Goal: Transaction & Acquisition: Purchase product/service

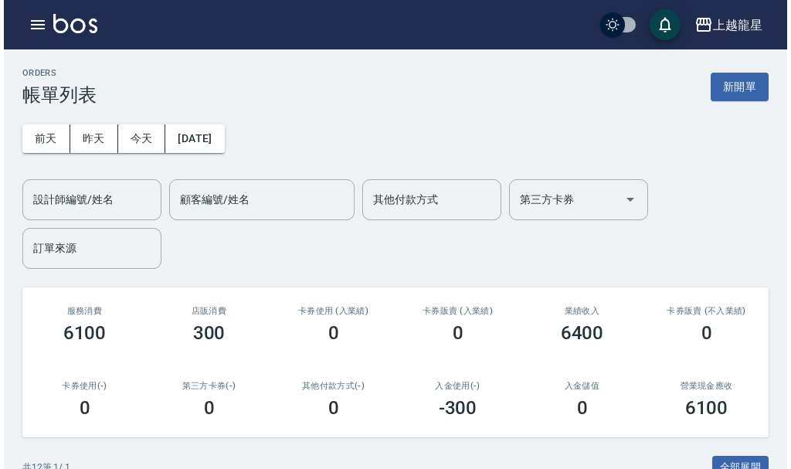
scroll to position [309, 0]
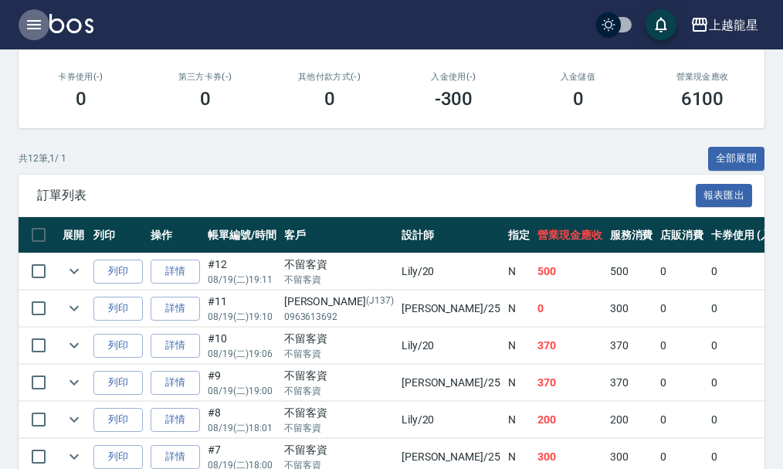
click at [40, 22] on icon "button" at bounding box center [34, 24] width 14 height 9
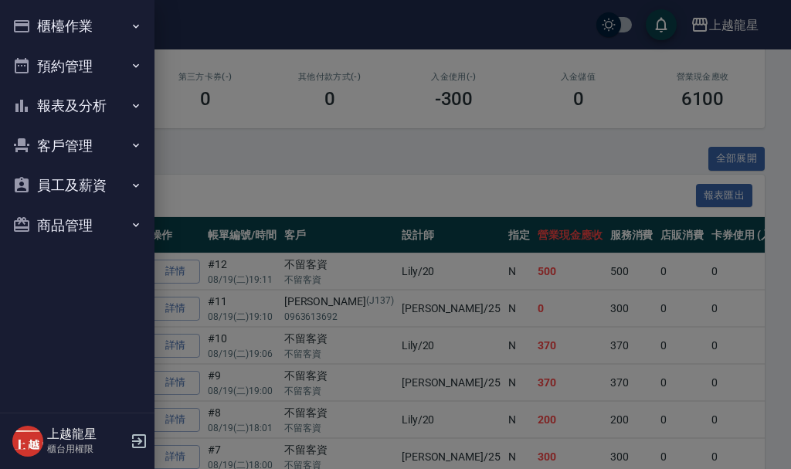
click at [75, 29] on button "櫃檯作業" at bounding box center [77, 26] width 142 height 40
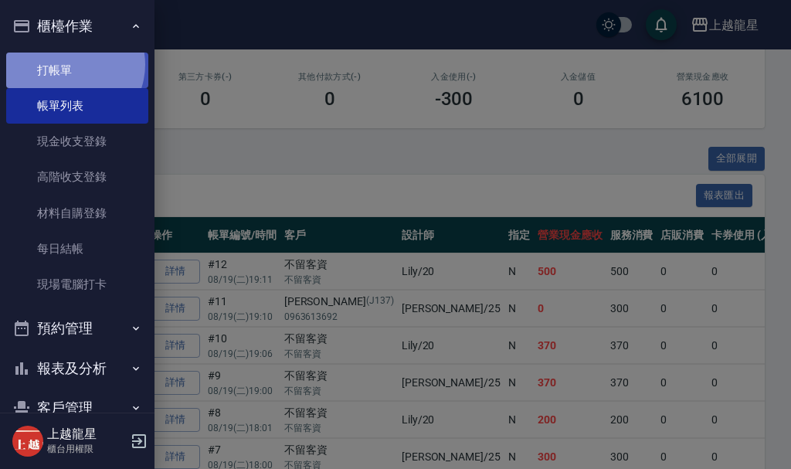
click at [69, 64] on link "打帳單" at bounding box center [77, 71] width 142 height 36
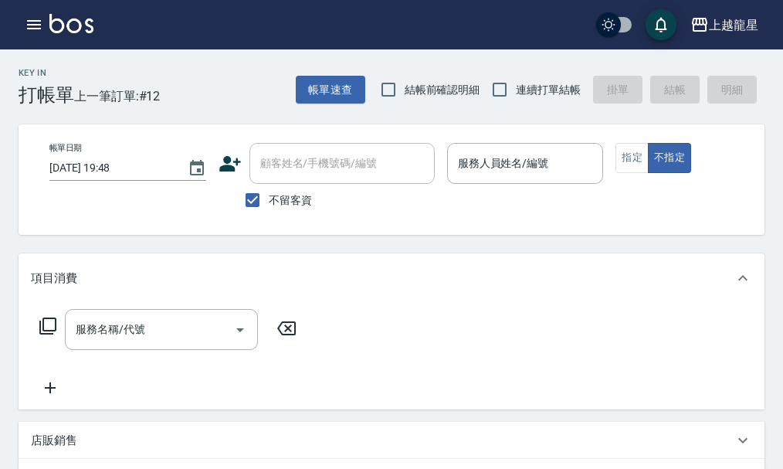
click at [42, 334] on icon at bounding box center [47, 325] width 17 height 17
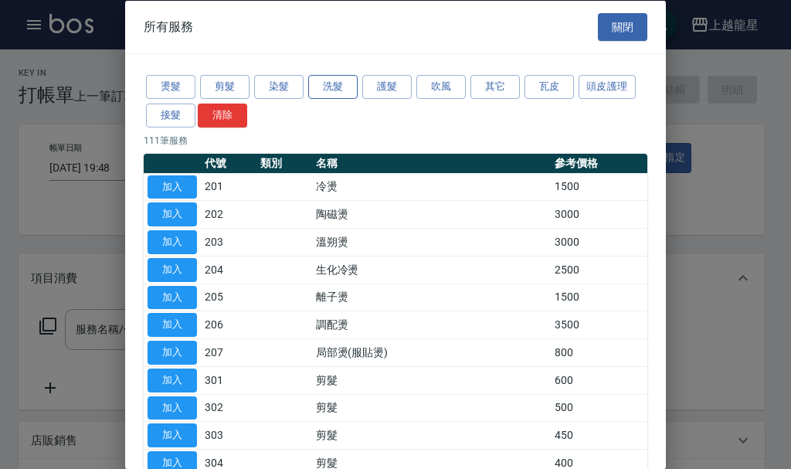
click at [330, 88] on button "洗髮" at bounding box center [332, 87] width 49 height 24
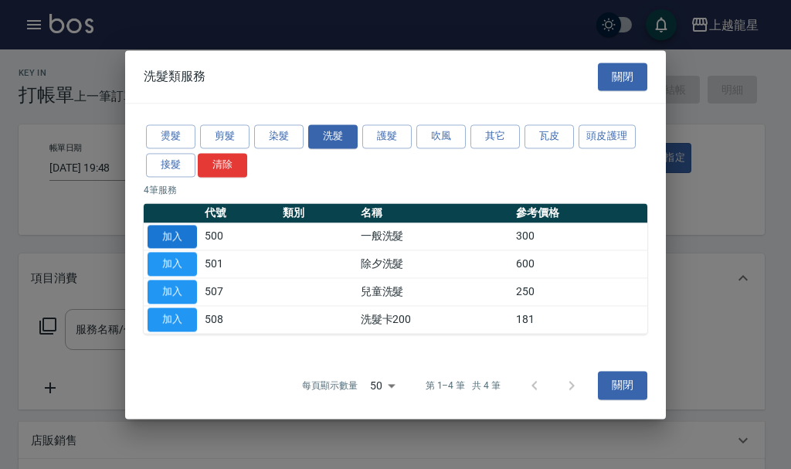
click at [175, 237] on button "加入" at bounding box center [172, 237] width 49 height 24
type input "一般洗髮(500)"
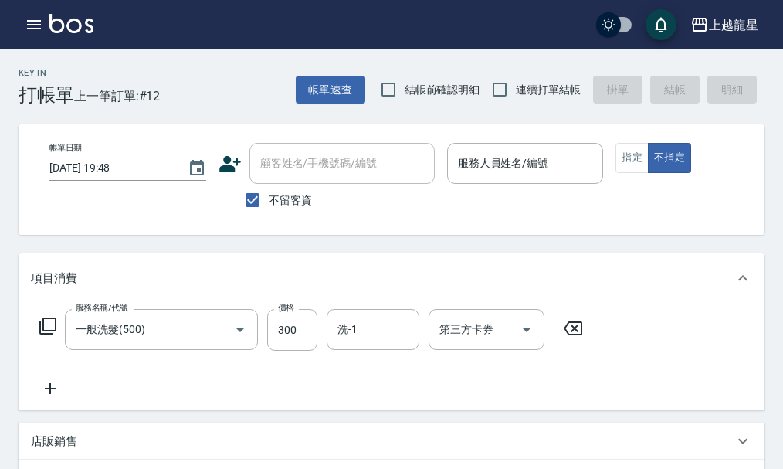
click at [51, 398] on icon at bounding box center [50, 388] width 39 height 19
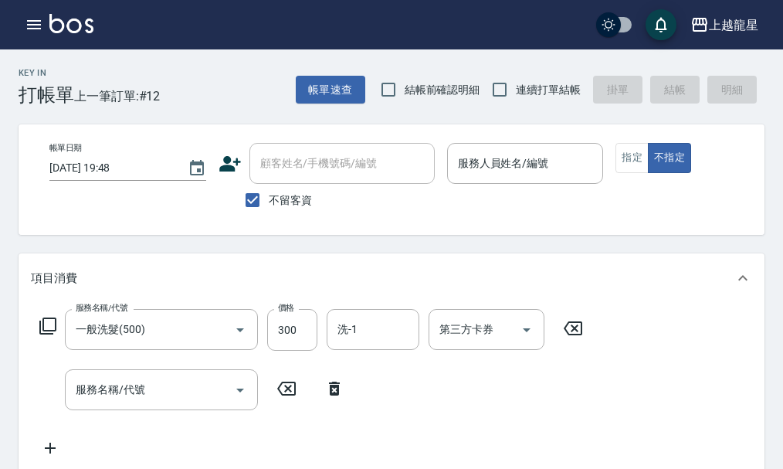
click at [49, 335] on icon at bounding box center [48, 326] width 19 height 19
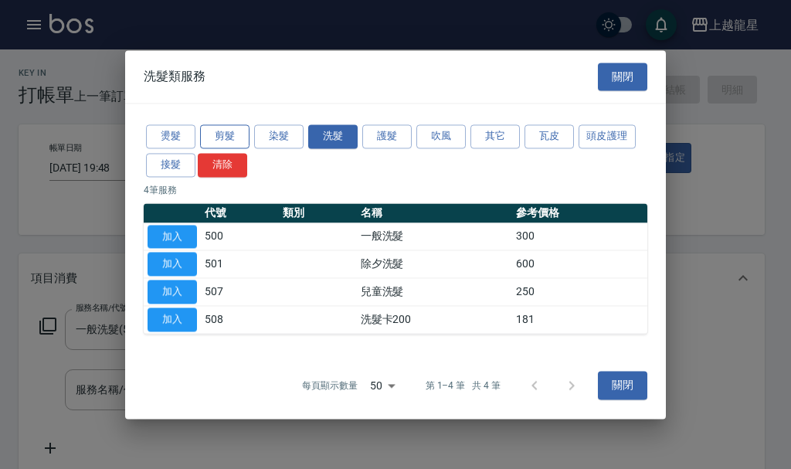
click at [218, 138] on button "剪髮" at bounding box center [224, 136] width 49 height 24
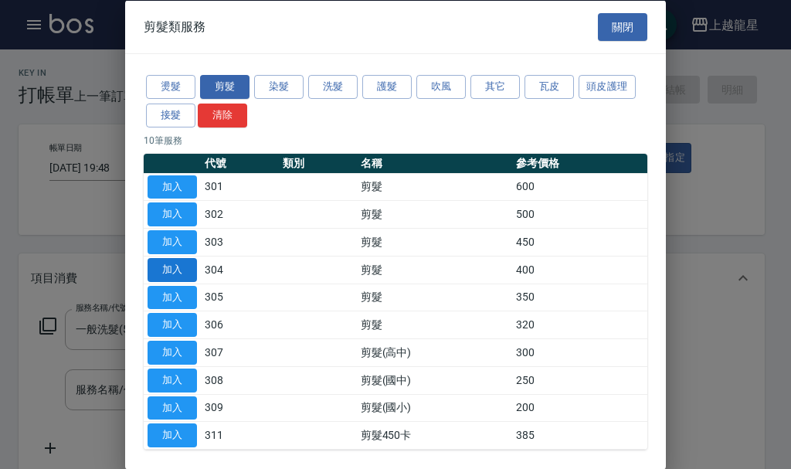
click at [175, 268] on button "加入" at bounding box center [172, 269] width 49 height 24
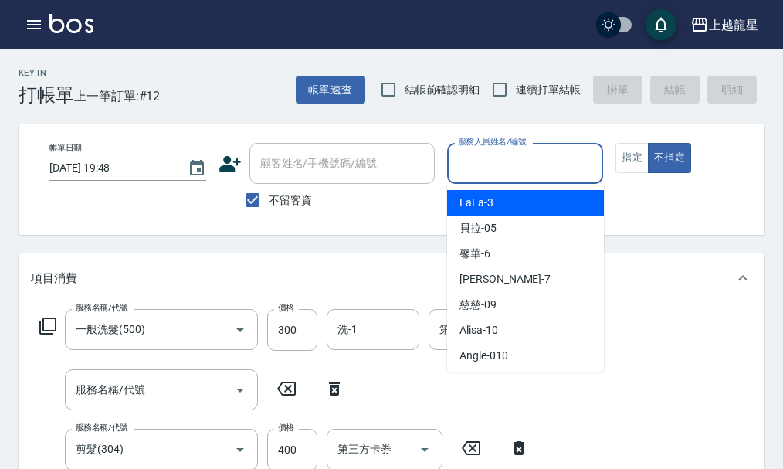
click at [541, 163] on input "服務人員姓名/編號" at bounding box center [525, 163] width 143 height 27
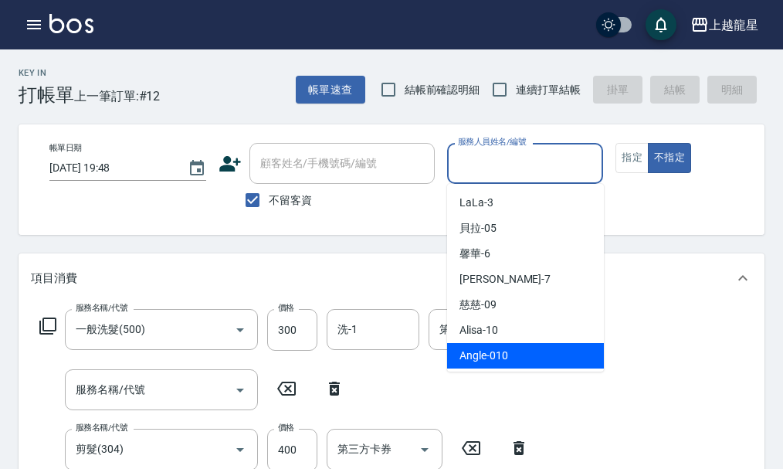
click at [477, 352] on span "Angle -010" at bounding box center [484, 356] width 49 height 16
type input "Angle-010"
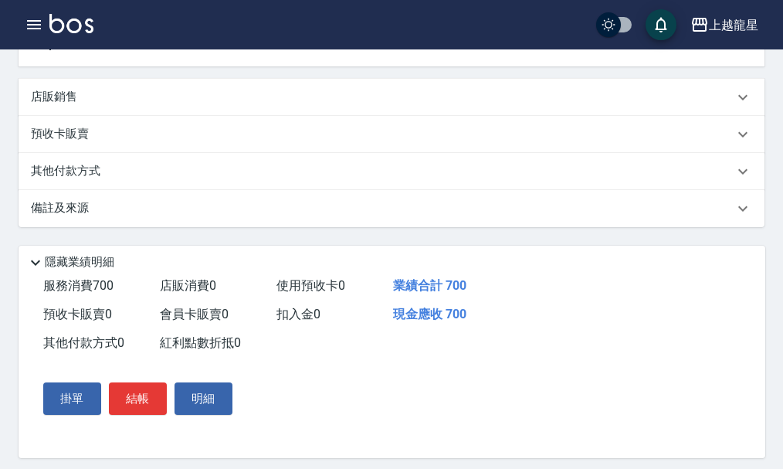
scroll to position [182, 0]
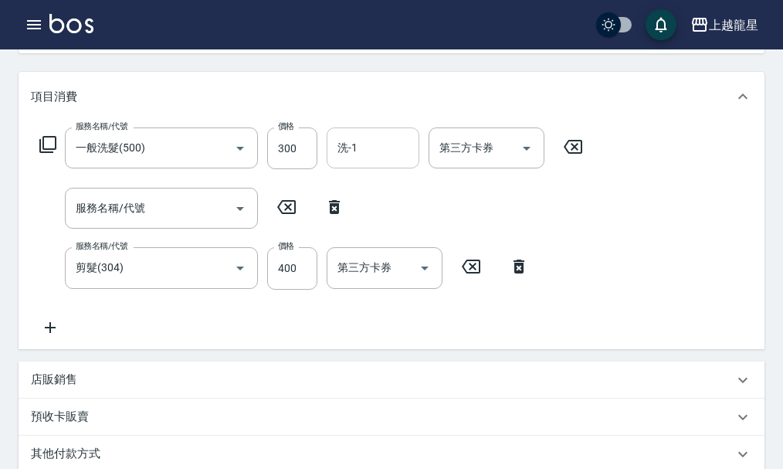
click at [344, 161] on input "洗-1" at bounding box center [373, 147] width 79 height 27
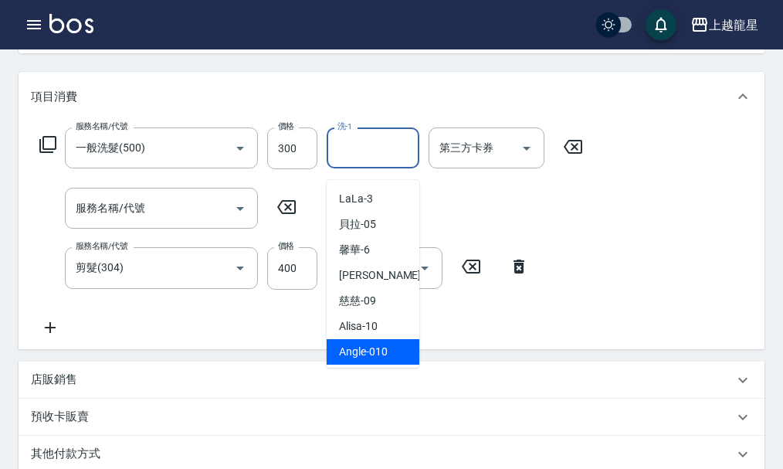
click at [366, 351] on span "Angle -010" at bounding box center [363, 352] width 49 height 16
type input "Angle-010"
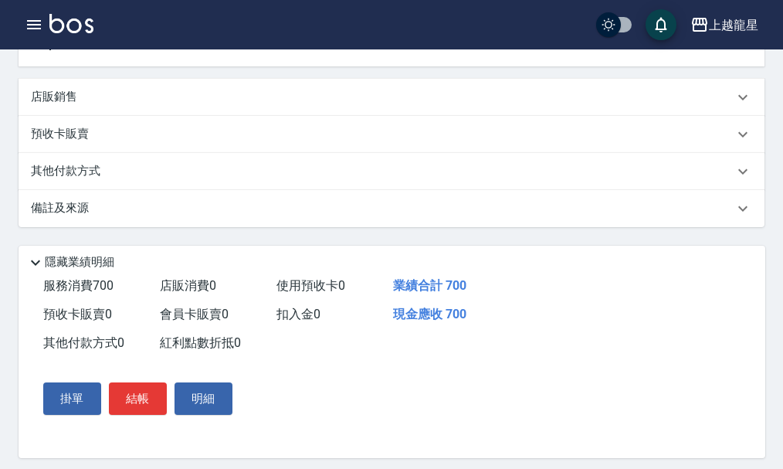
scroll to position [490, 0]
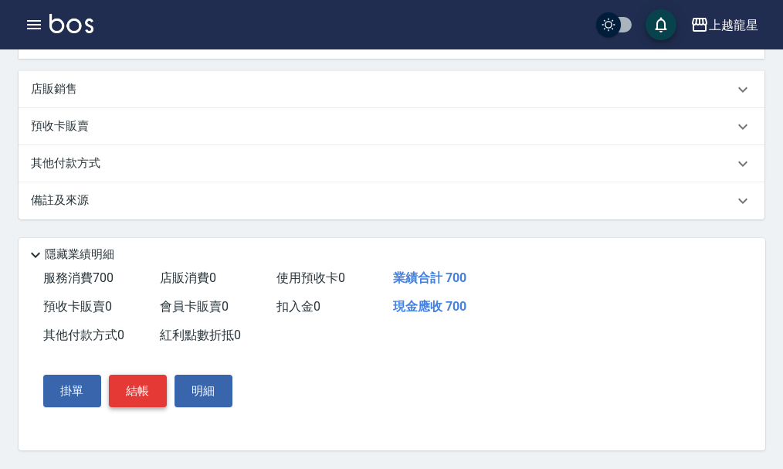
click at [137, 388] on button "結帳" at bounding box center [138, 391] width 58 height 32
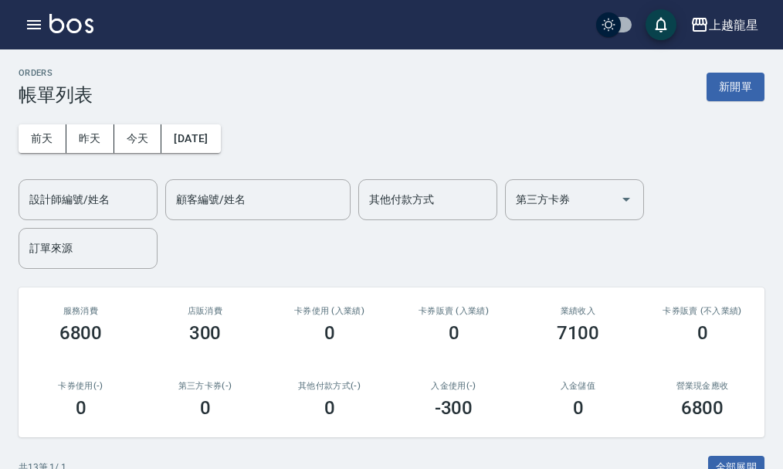
click at [76, 29] on img at bounding box center [71, 23] width 44 height 19
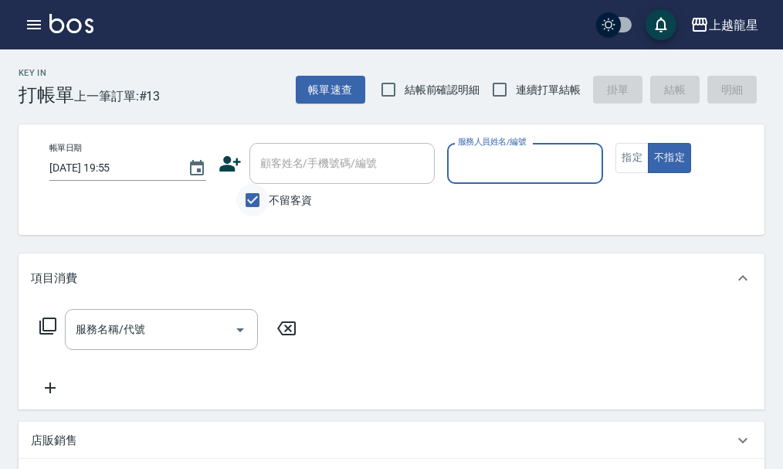
click at [260, 198] on input "不留客資" at bounding box center [252, 200] width 32 height 32
checkbox input "false"
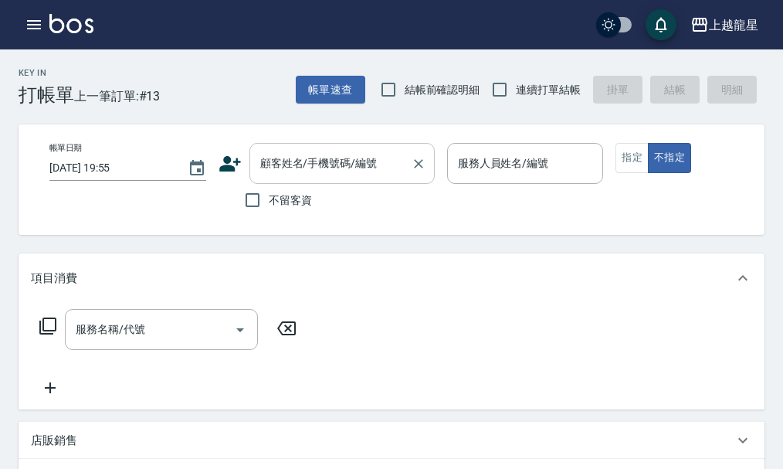
click at [323, 158] on div "顧客姓名/手機號碼/編號 顧客姓名/手機號碼/編號" at bounding box center [341, 163] width 185 height 41
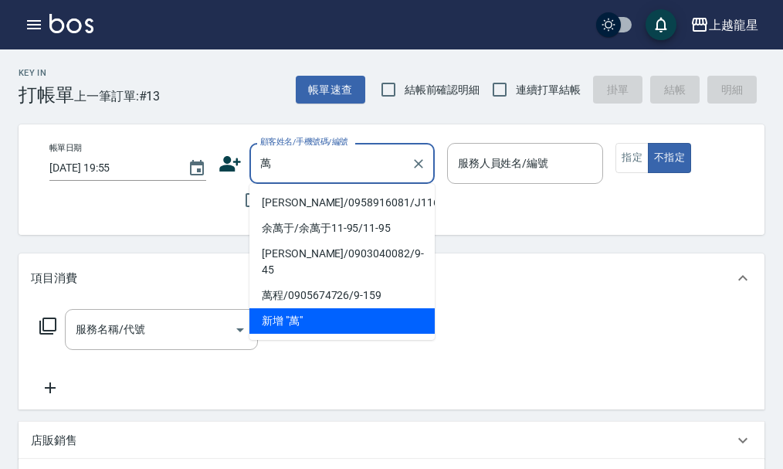
type input "[PERSON_NAME]/0958916081/J116"
click at [648, 143] on button "不指定" at bounding box center [669, 158] width 43 height 30
type button "false"
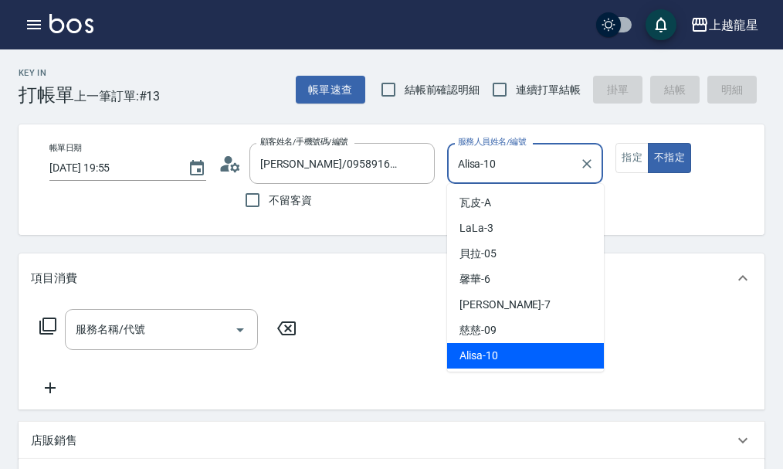
click at [550, 154] on input "Alisa-10" at bounding box center [514, 163] width 120 height 27
drag, startPoint x: 550, startPoint y: 154, endPoint x: 205, endPoint y: 163, distance: 345.4
click at [205, 163] on div "帳單日期 [DATE] 19:55 顧客姓名/手機號碼/編號 [PERSON_NAME]/0958916081/J116 顧客姓名/手機號碼/編號 不留客資 …" at bounding box center [404, 179] width 735 height 73
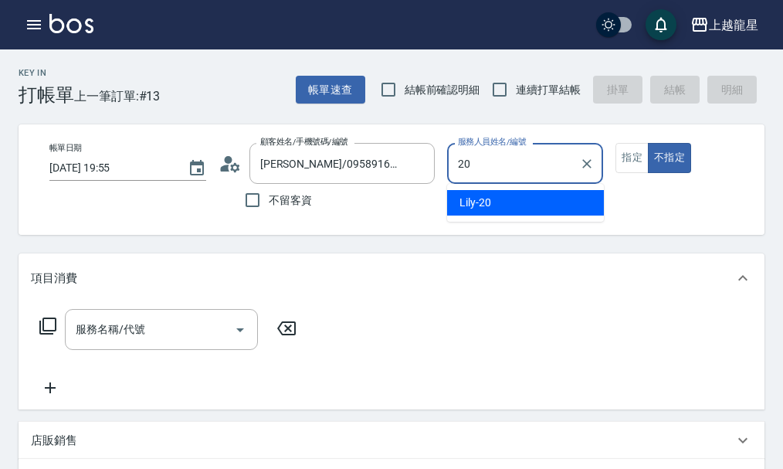
type input "Lily-20"
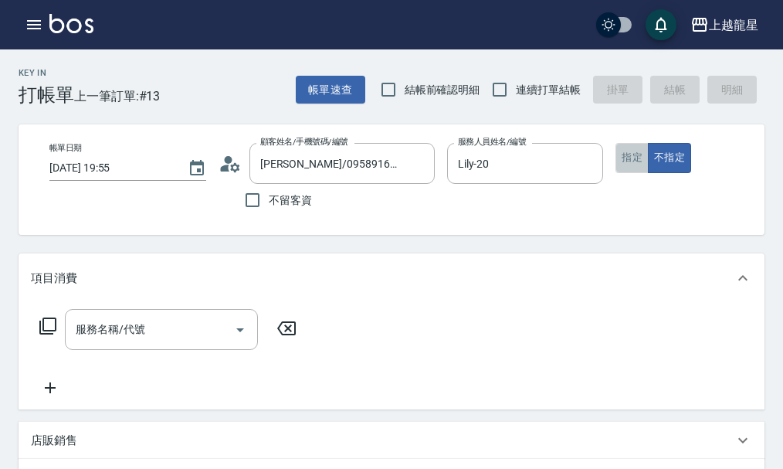
click at [637, 166] on button "指定" at bounding box center [632, 158] width 33 height 30
click at [203, 321] on div "服務名稱/代號" at bounding box center [161, 329] width 193 height 41
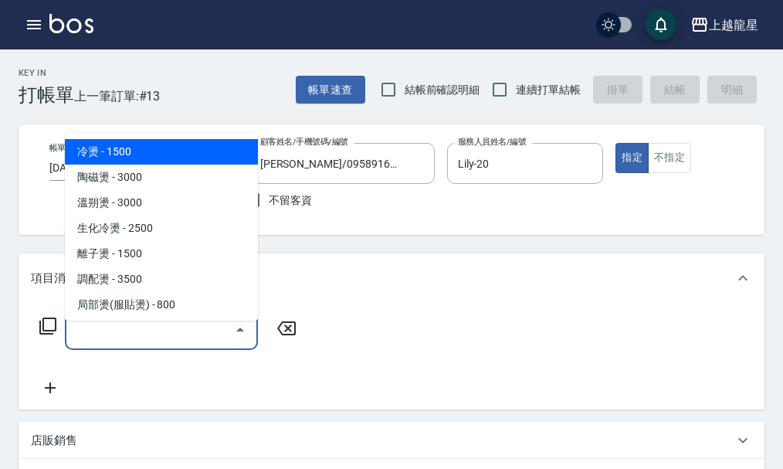
type input "5"
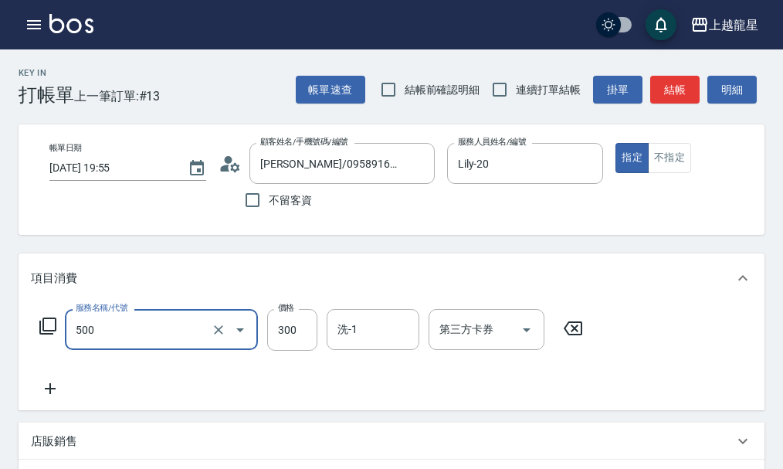
type input "一般洗髮(500)"
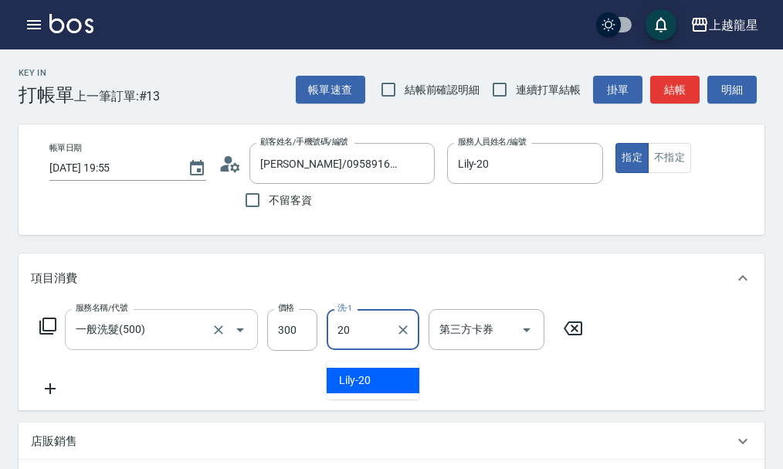
type input "Lily-20"
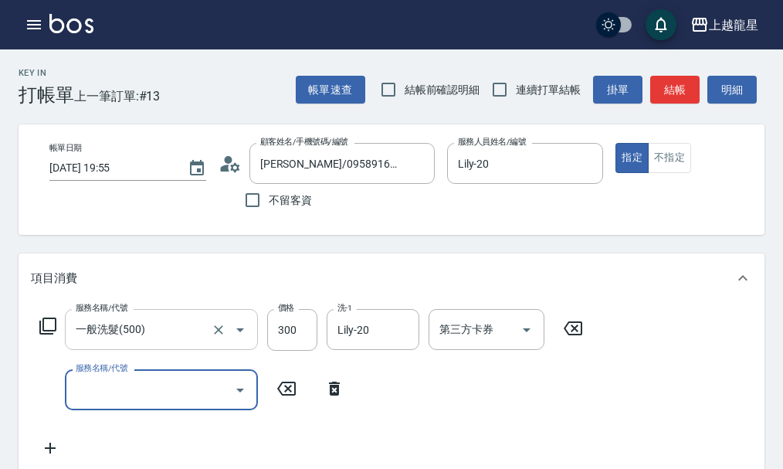
type input "8"
type input "SPA健康洗(513)"
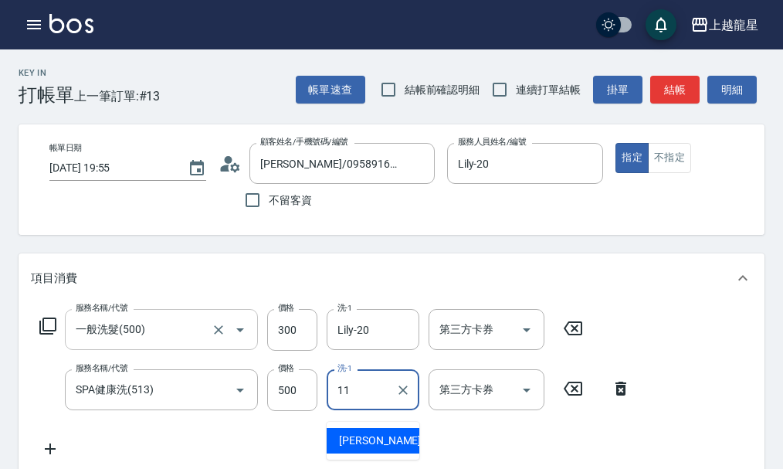
type input "[PERSON_NAME]-11"
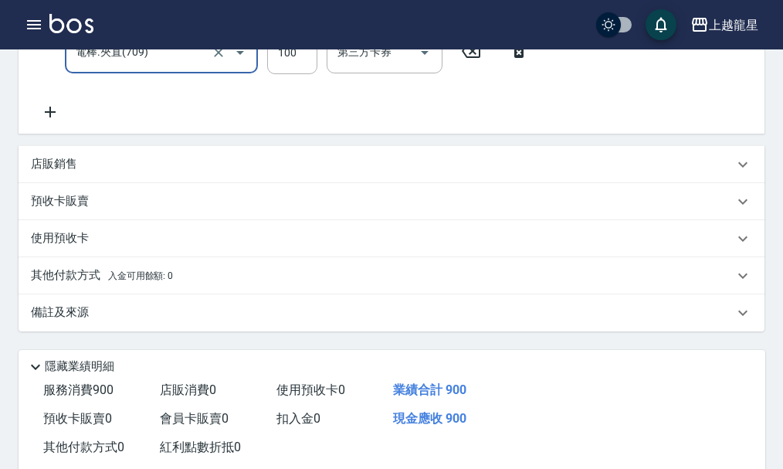
scroll to position [528, 0]
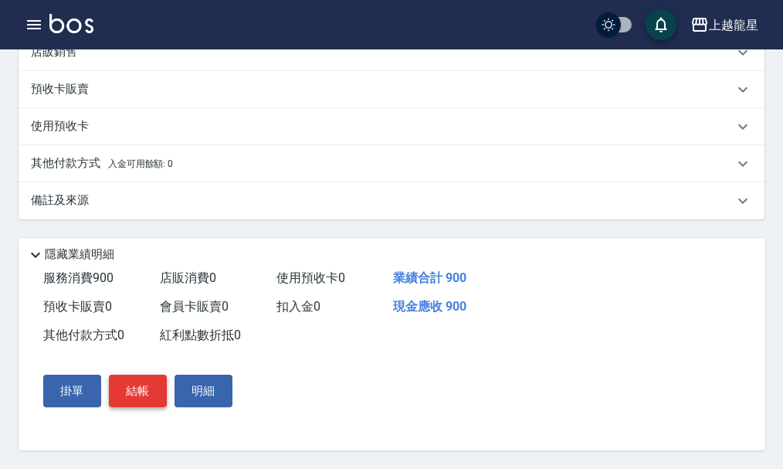
type input "電棒.夾直(709)"
click at [120, 398] on button "結帳" at bounding box center [138, 391] width 58 height 32
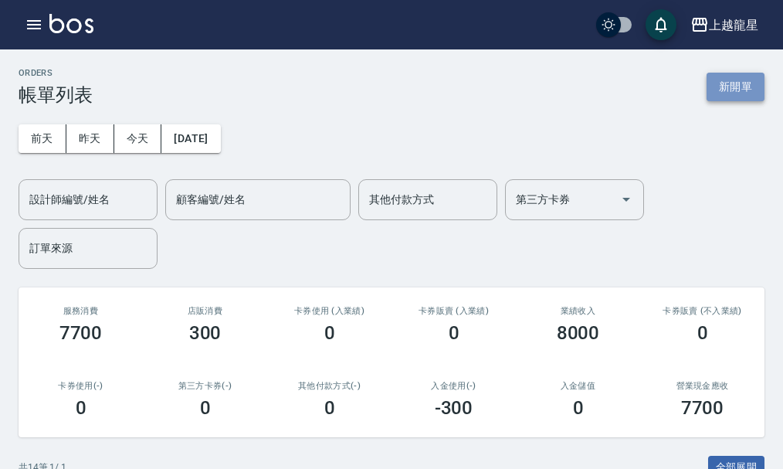
click at [738, 90] on button "新開單" at bounding box center [736, 87] width 58 height 29
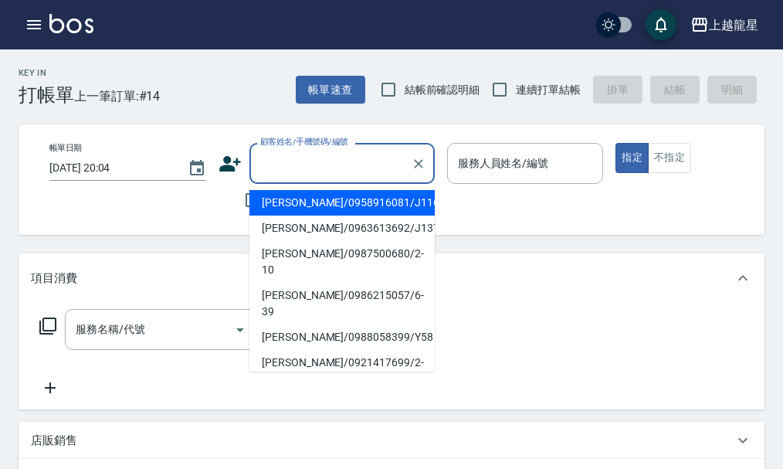
click at [327, 167] on input "顧客姓名/手機號碼/編號" at bounding box center [330, 163] width 148 height 27
click at [524, 168] on input "服務人員姓名/編號" at bounding box center [525, 163] width 143 height 27
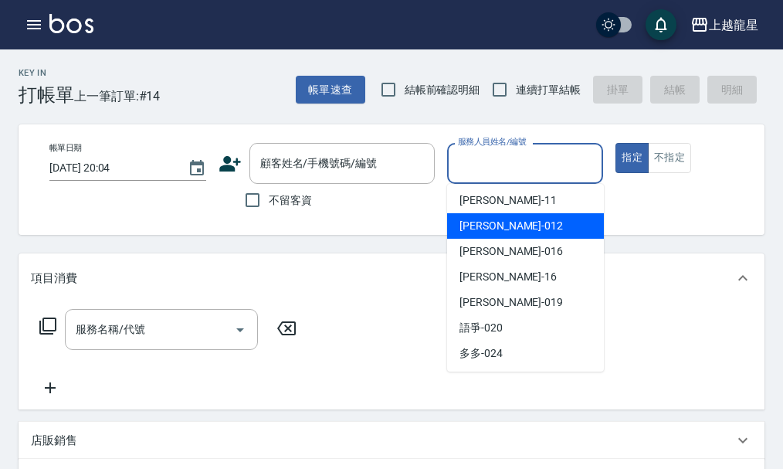
scroll to position [154, 0]
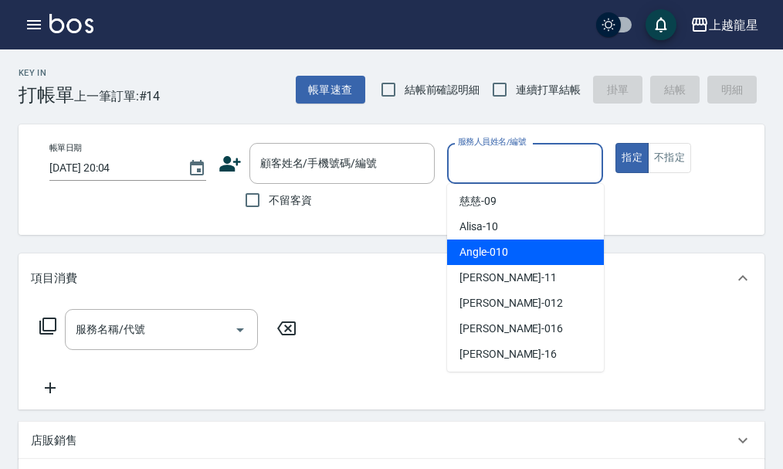
click at [491, 248] on span "Angle -010" at bounding box center [484, 252] width 49 height 16
type input "Angle-010"
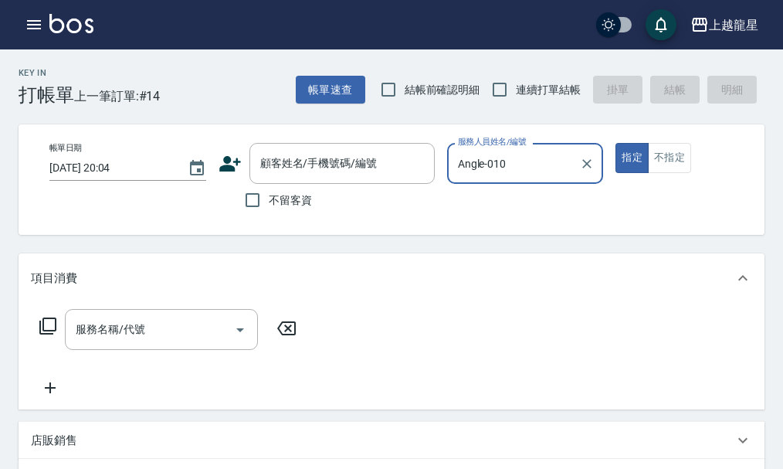
click at [44, 332] on icon at bounding box center [47, 325] width 17 height 17
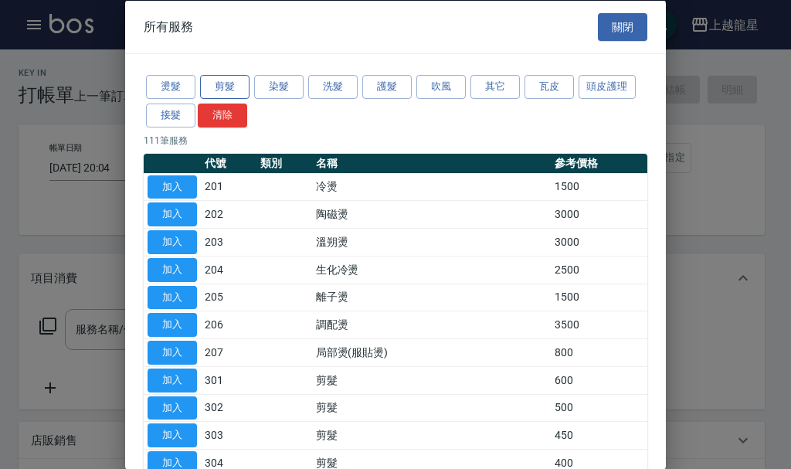
click at [231, 76] on button "剪髮" at bounding box center [224, 87] width 49 height 24
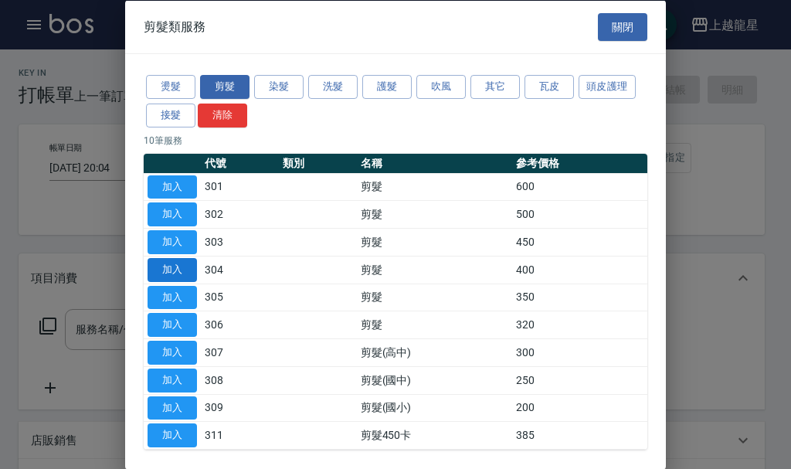
click at [171, 263] on button "加入" at bounding box center [172, 269] width 49 height 24
type input "剪髮(304)"
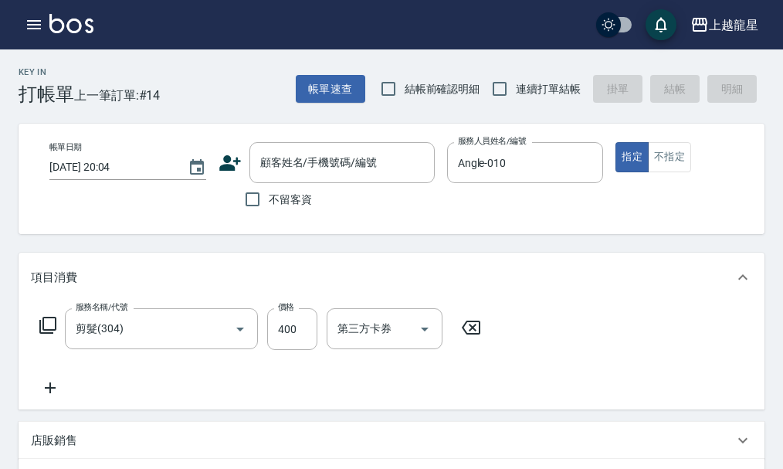
scroll to position [0, 0]
click at [260, 198] on input "不留客資" at bounding box center [252, 200] width 32 height 32
checkbox input "true"
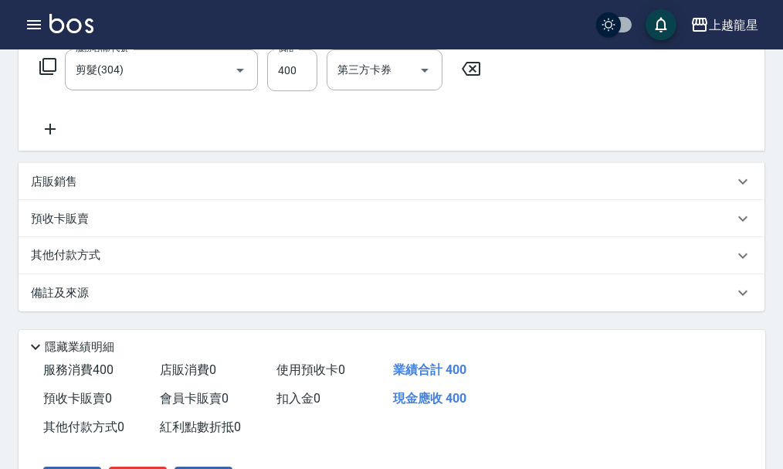
scroll to position [371, 0]
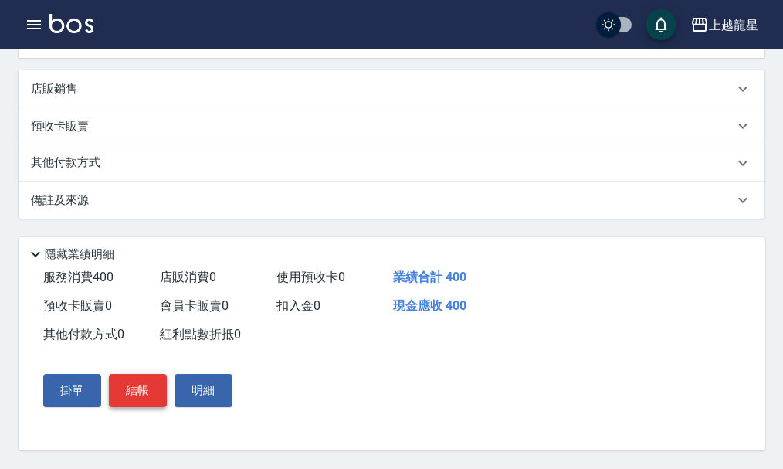
click at [130, 382] on button "結帳" at bounding box center [138, 390] width 58 height 32
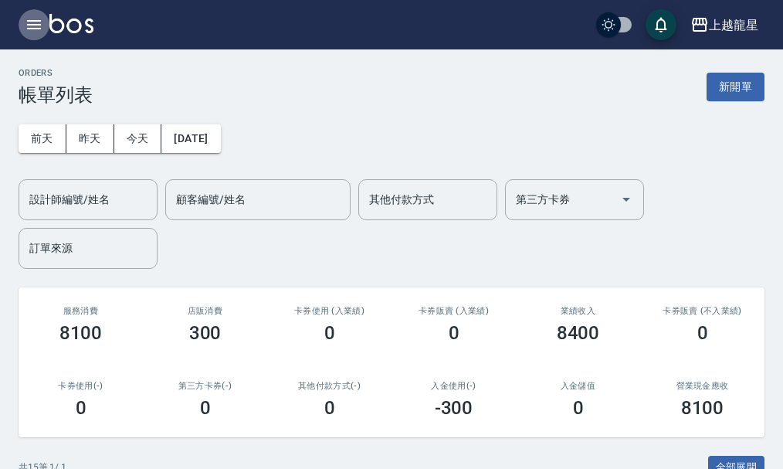
click at [34, 12] on button "button" at bounding box center [34, 24] width 31 height 31
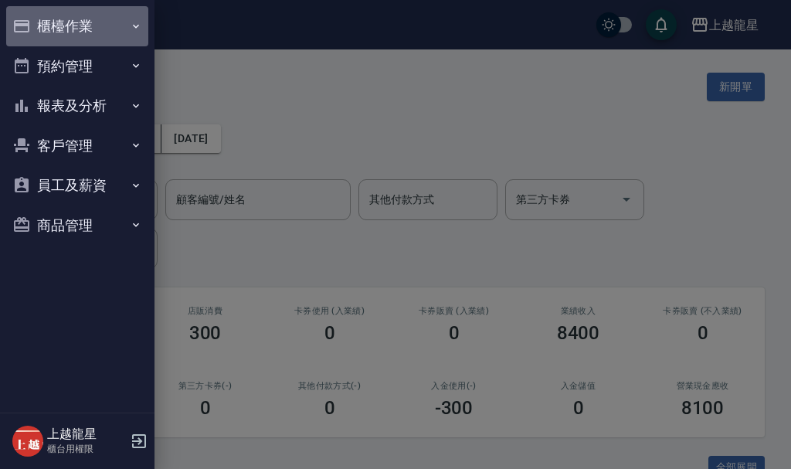
click at [89, 27] on button "櫃檯作業" at bounding box center [77, 26] width 142 height 40
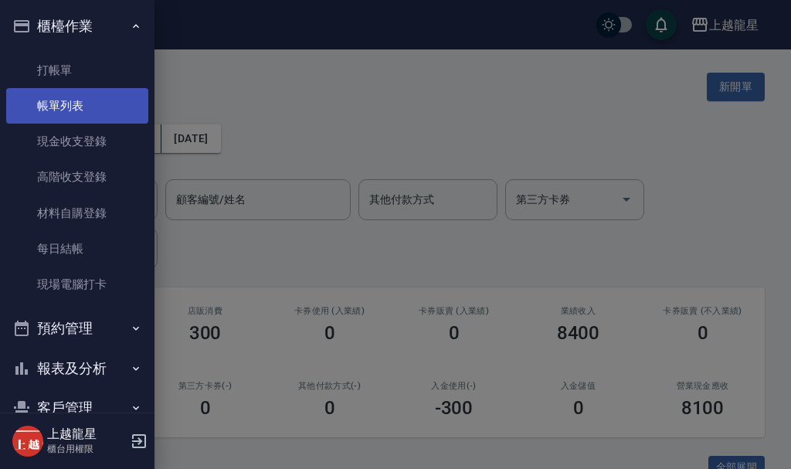
click at [93, 110] on link "帳單列表" at bounding box center [77, 106] width 142 height 36
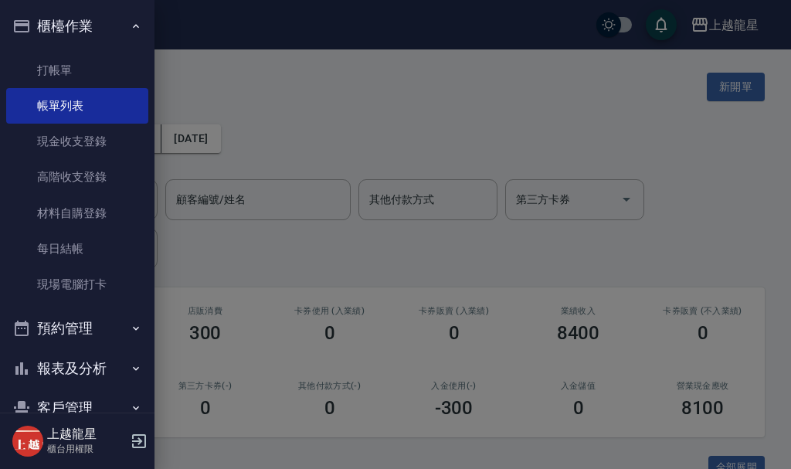
click at [238, 213] on div at bounding box center [395, 234] width 791 height 469
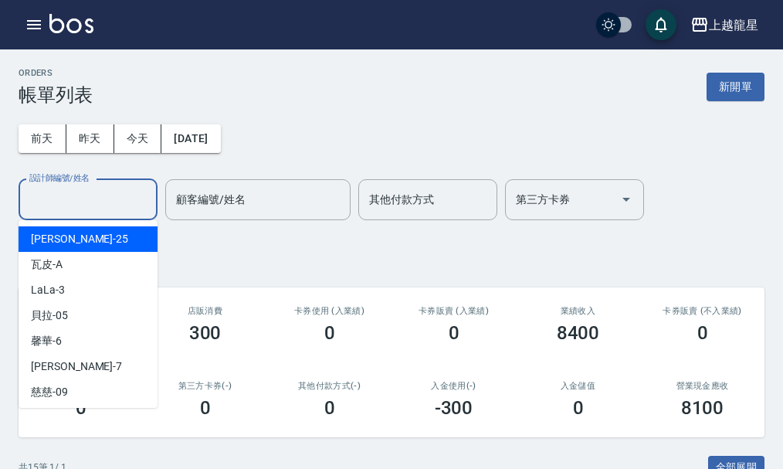
click at [106, 189] on input "設計師編號/姓名" at bounding box center [87, 199] width 125 height 27
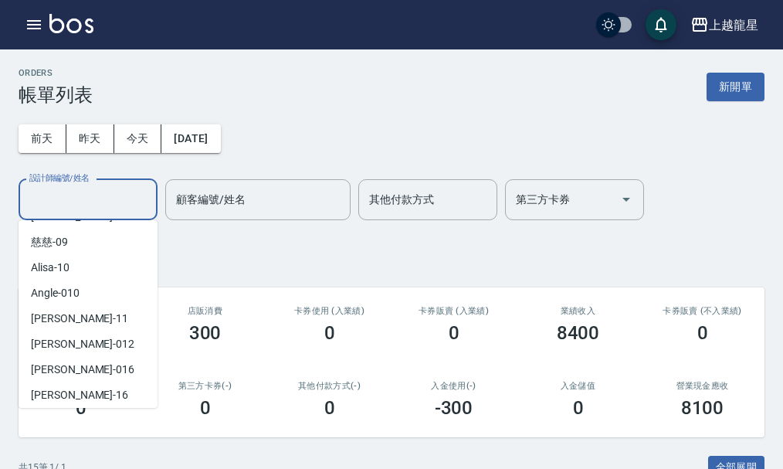
scroll to position [154, 0]
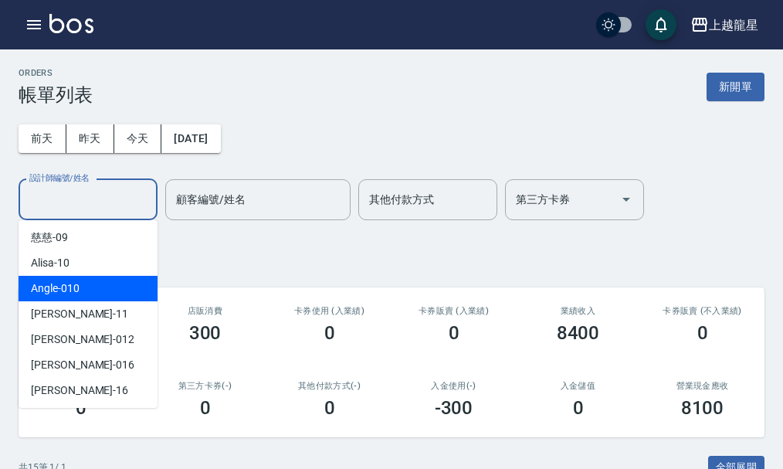
click at [66, 284] on span "Angle -010" at bounding box center [55, 288] width 49 height 16
type input "Angle-010"
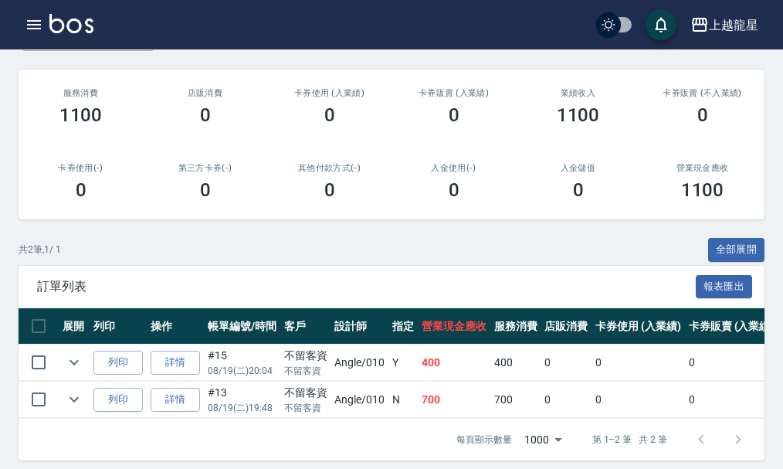
scroll to position [239, 0]
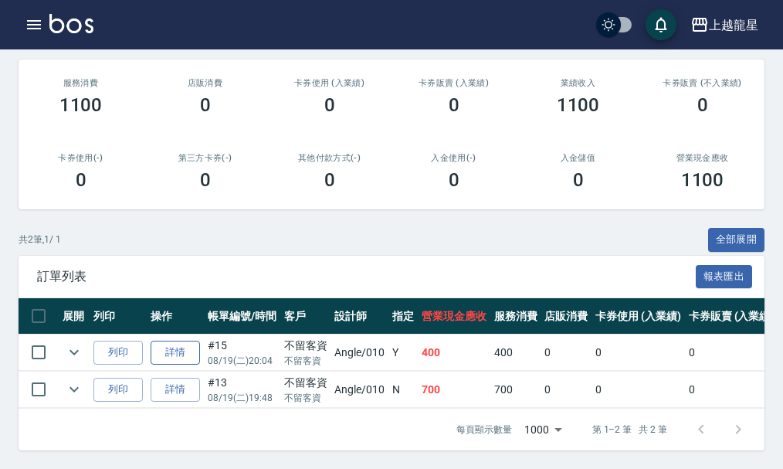
click at [181, 341] on link "詳情" at bounding box center [175, 353] width 49 height 24
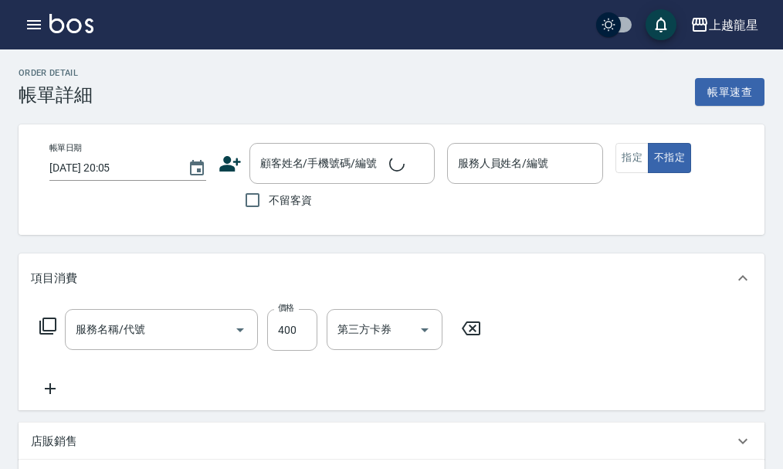
type input "[DATE] 20:04"
checkbox input "true"
type input "Angle-010"
type input "剪髮(304)"
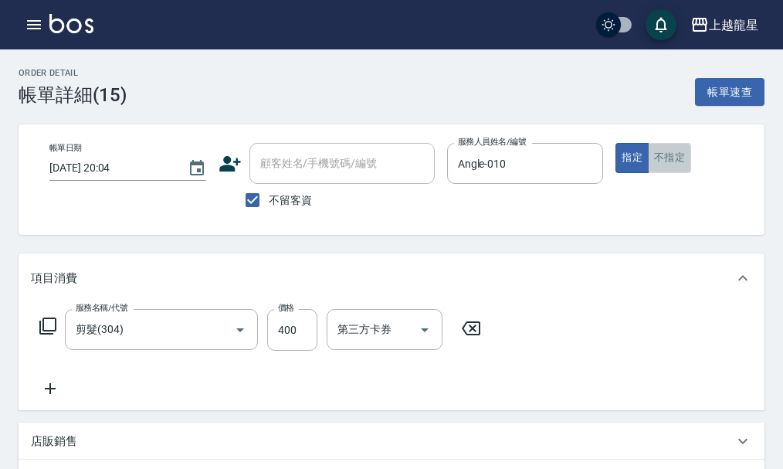
click at [673, 158] on button "不指定" at bounding box center [669, 158] width 43 height 30
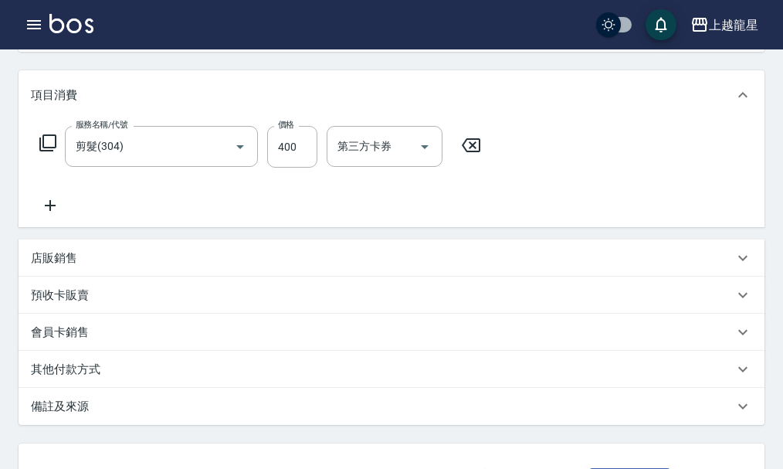
scroll to position [317, 0]
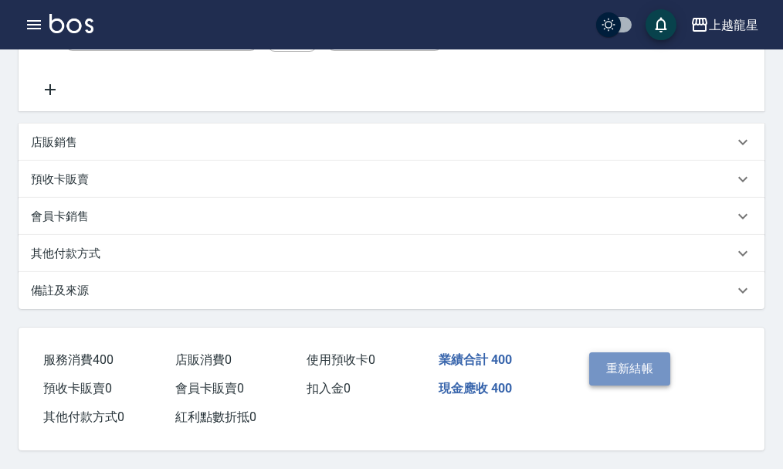
click at [613, 369] on button "重新結帳" at bounding box center [630, 368] width 82 height 32
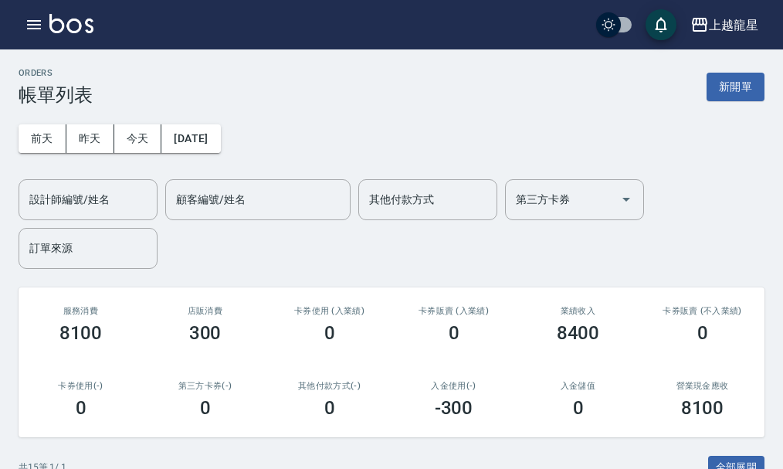
click at [80, 24] on img at bounding box center [71, 23] width 44 height 19
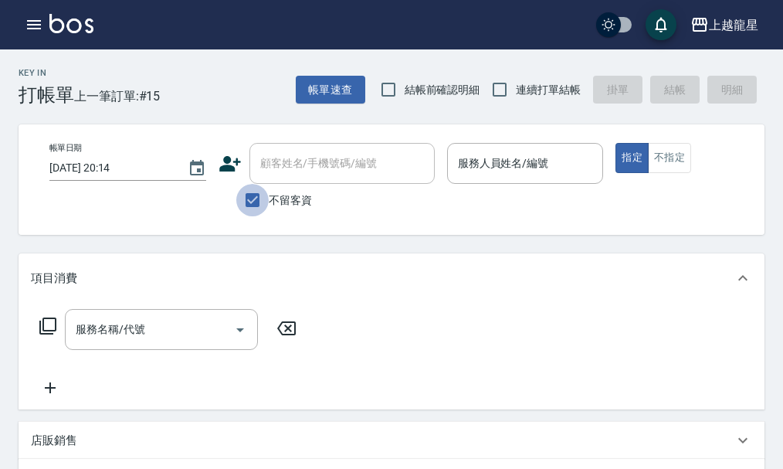
click at [256, 205] on input "不留客資" at bounding box center [252, 200] width 32 height 32
checkbox input "false"
click at [287, 173] on input "顧客姓名/手機號碼/編號" at bounding box center [330, 163] width 148 height 27
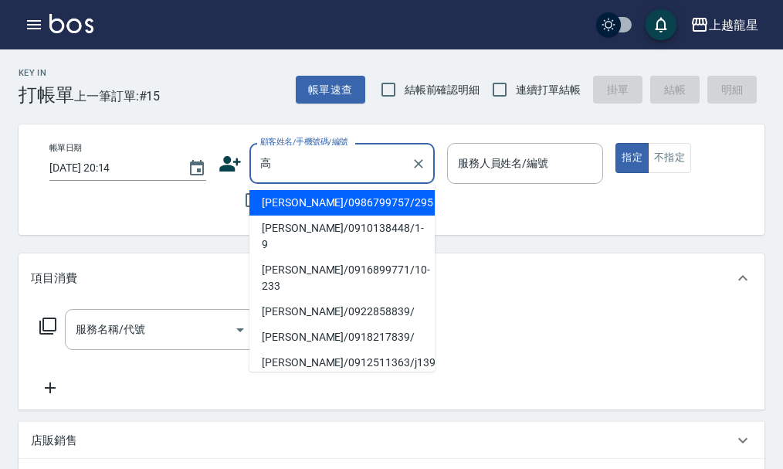
click at [315, 232] on li "[PERSON_NAME]/0910138448/1-9" at bounding box center [341, 236] width 185 height 42
type input "[PERSON_NAME]/0910138448/1-9"
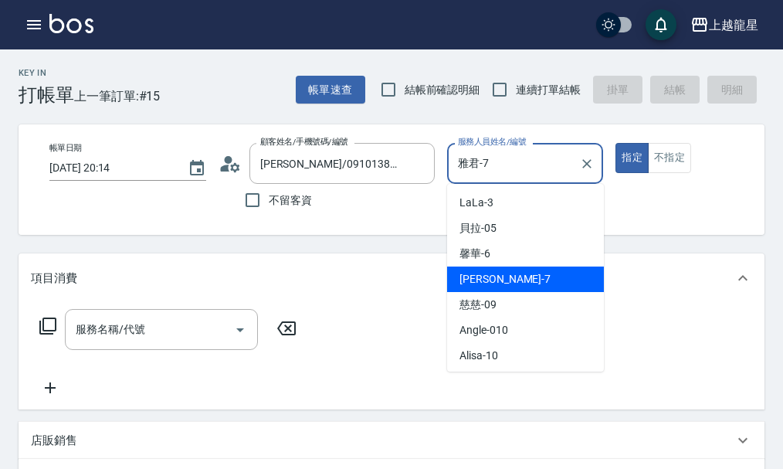
drag, startPoint x: 527, startPoint y: 163, endPoint x: 218, endPoint y: 167, distance: 309.0
click at [218, 167] on div "帳單日期 [DATE] 20:14 顧客姓名/手機號碼/編號 [PERSON_NAME]/0910138448/1-9 顧客姓名/手機號碼/編號 不留客資 服…" at bounding box center [404, 179] width 735 height 73
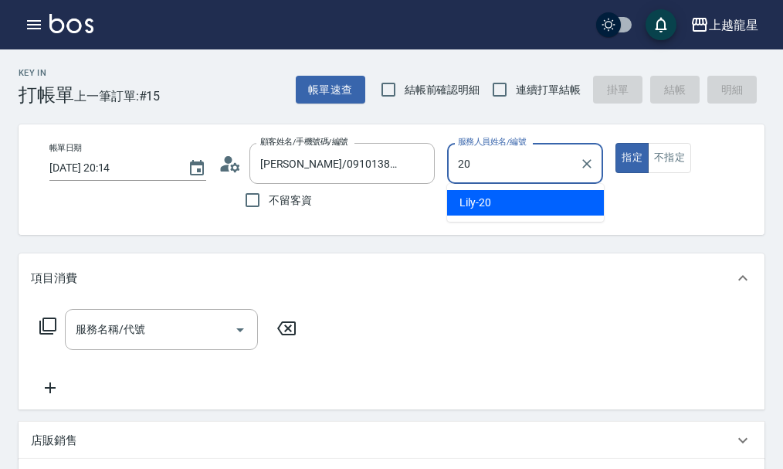
type input "Lily-20"
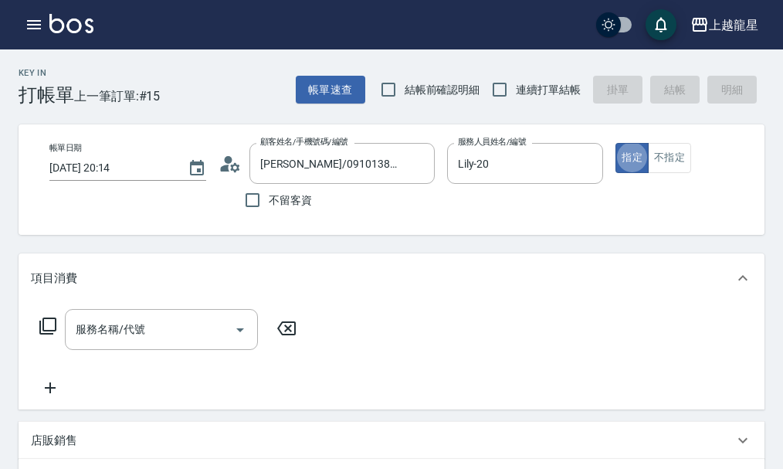
type button "true"
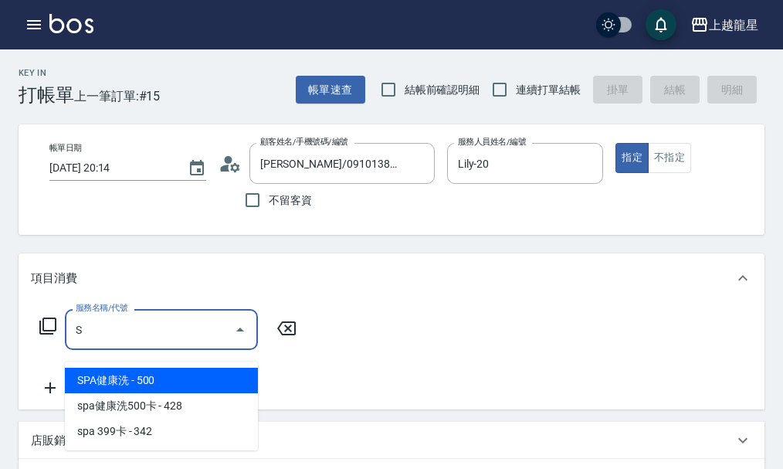
type input "SPA健康洗(513)"
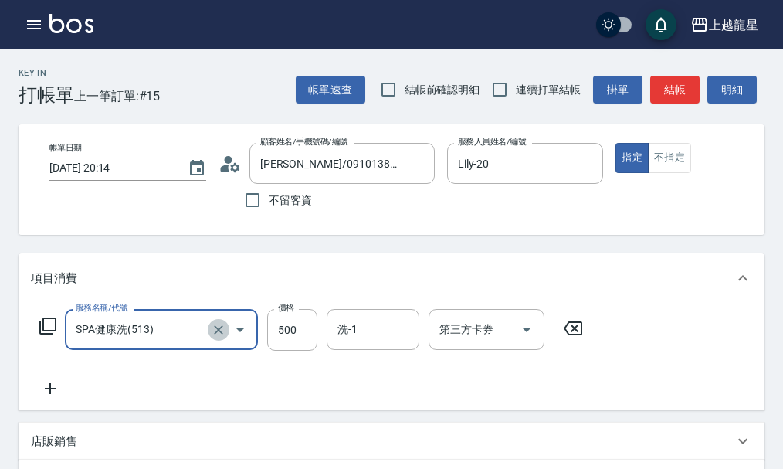
click at [216, 334] on icon "Clear" at bounding box center [218, 329] width 9 height 9
click at [111, 350] on div "服務名稱/代號" at bounding box center [161, 329] width 193 height 41
type input "一般洗髮(500)"
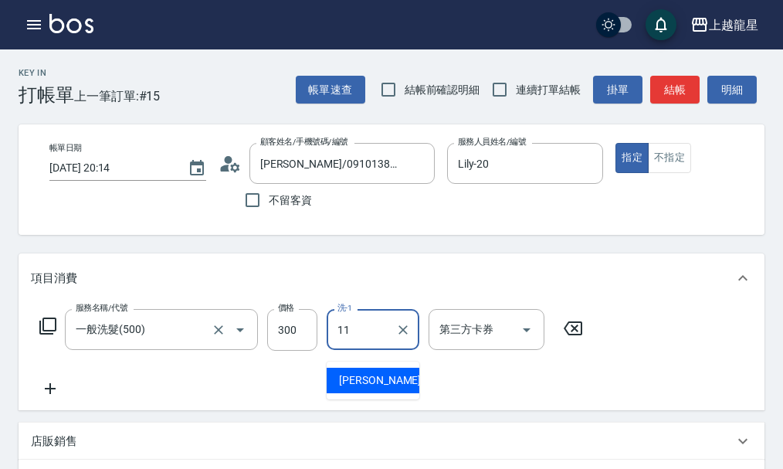
type input "[PERSON_NAME]-11"
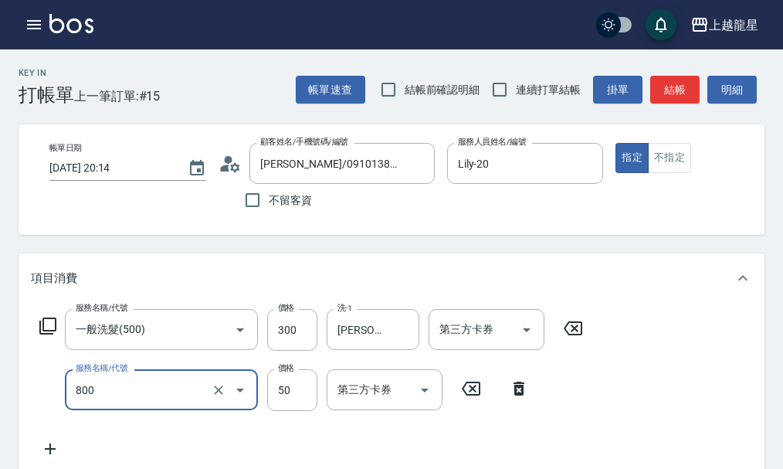
type input "快速修護(800)"
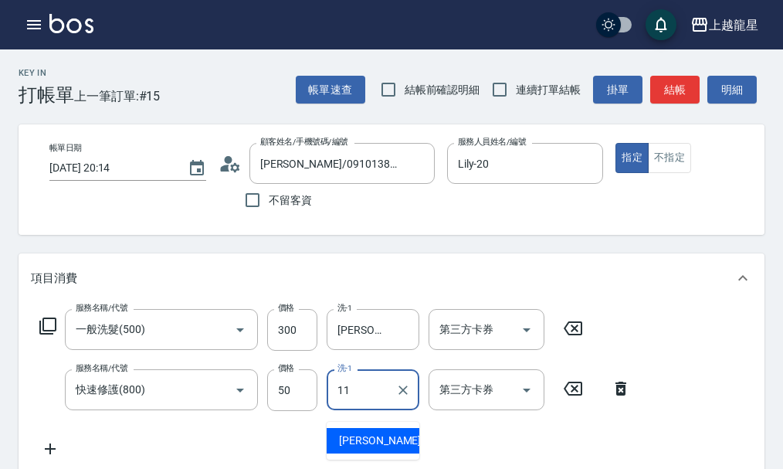
type input "[PERSON_NAME]-11"
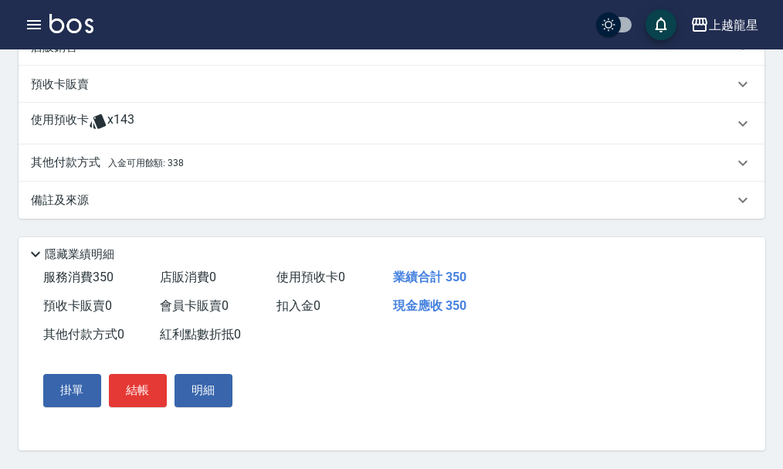
scroll to position [463, 0]
click at [236, 179] on div "其他付款方式 入金可用餘額: 338" at bounding box center [392, 162] width 746 height 37
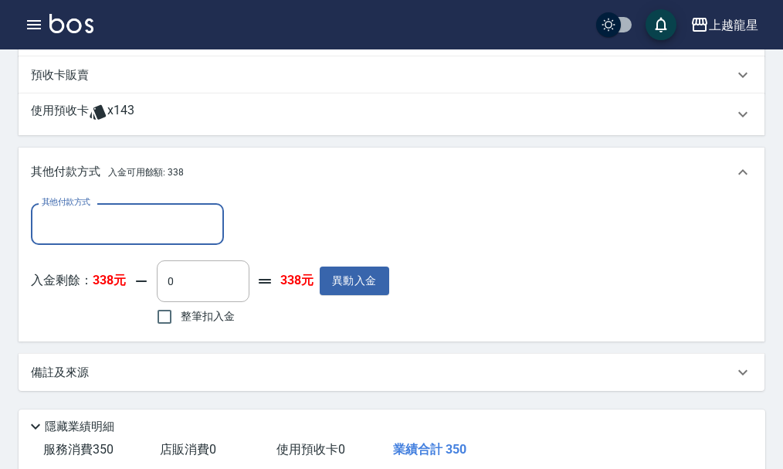
scroll to position [0, 0]
click at [160, 331] on input "整筆扣入金" at bounding box center [164, 316] width 32 height 32
checkbox input "true"
type input "338"
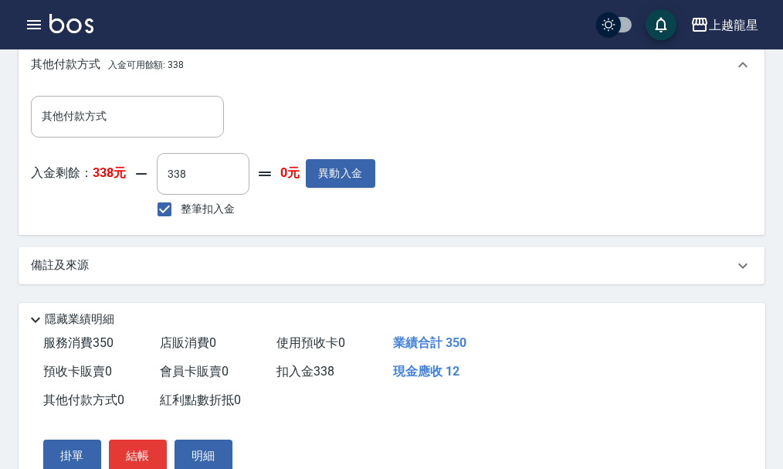
scroll to position [654, 0]
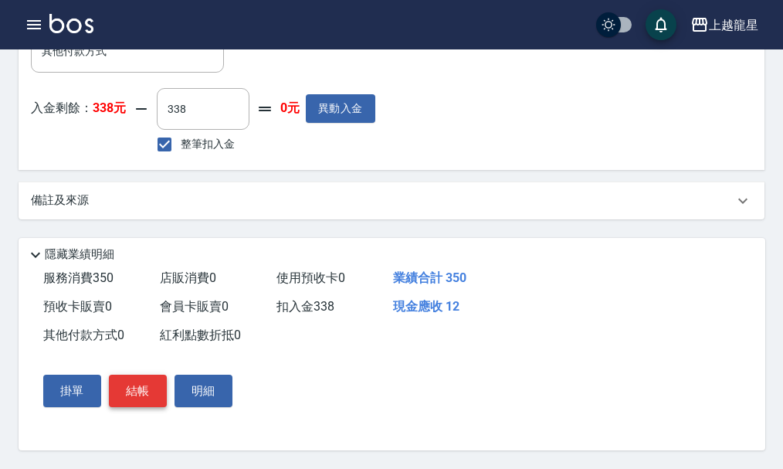
click at [154, 389] on button "結帳" at bounding box center [138, 391] width 58 height 32
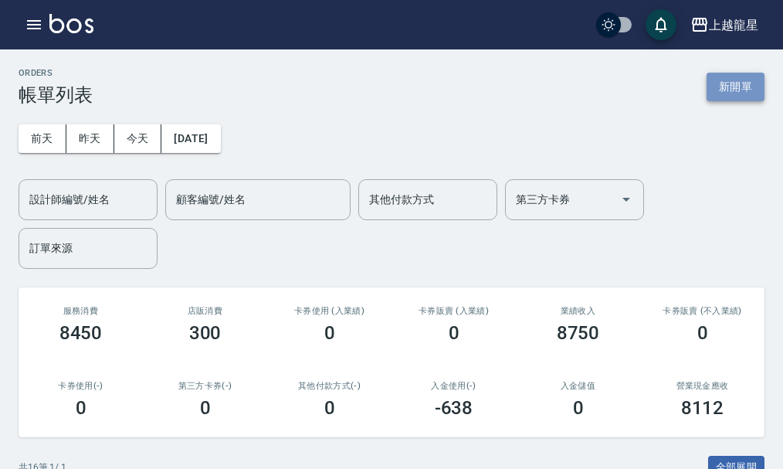
click at [742, 87] on button "新開單" at bounding box center [736, 87] width 58 height 29
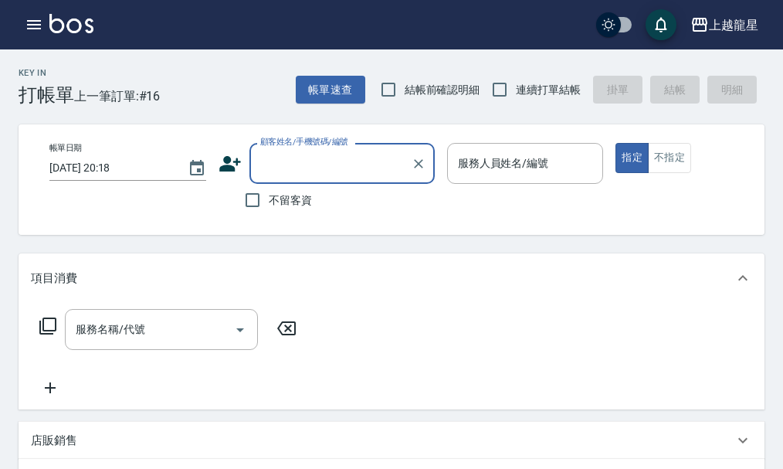
type input "ㄗ"
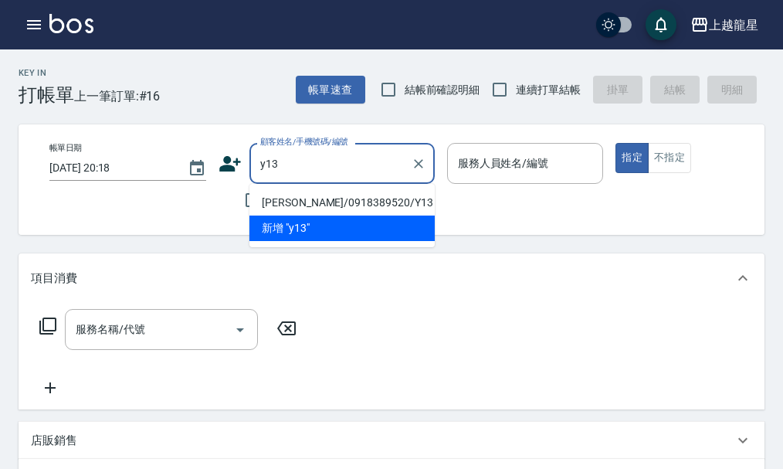
click at [322, 192] on li "[PERSON_NAME]/0918389520/Y13" at bounding box center [341, 202] width 185 height 25
type input "[PERSON_NAME]/0918389520/Y13"
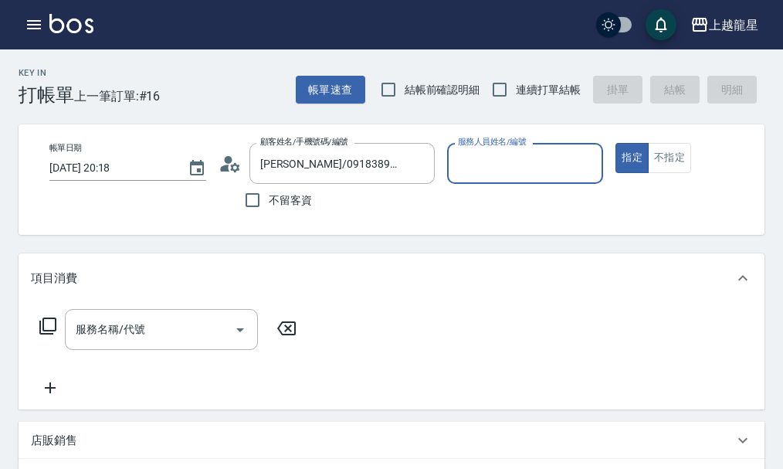
type input "淑雲-25"
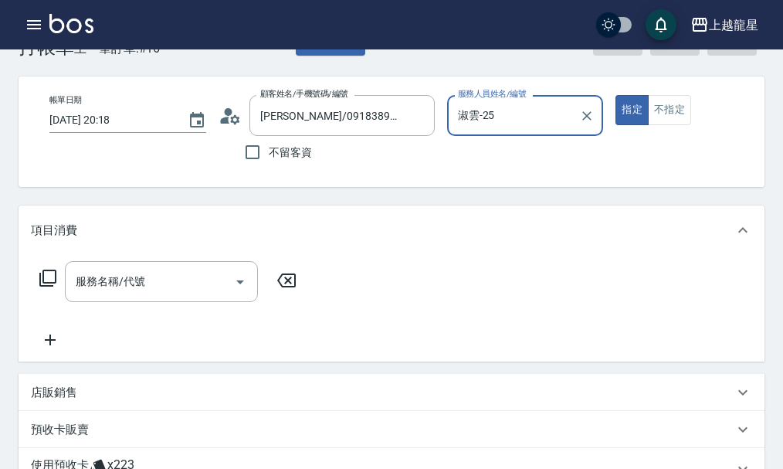
scroll to position [232, 0]
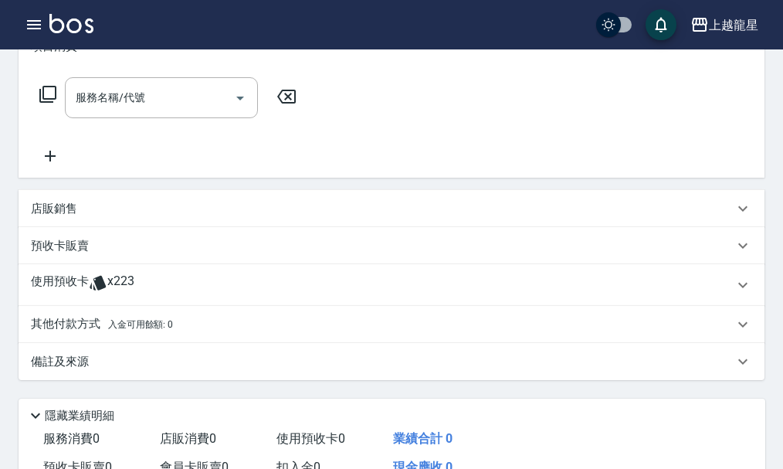
click at [70, 254] on p "預收卡販賣" at bounding box center [60, 246] width 58 height 16
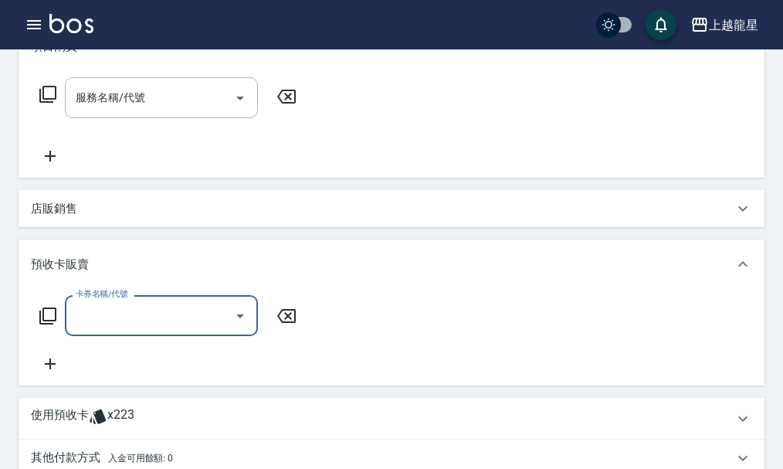
scroll to position [0, 0]
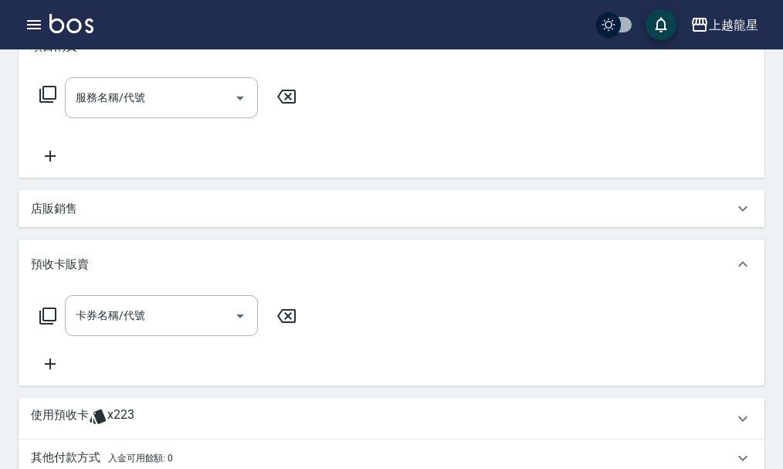
click at [53, 325] on icon at bounding box center [48, 316] width 19 height 19
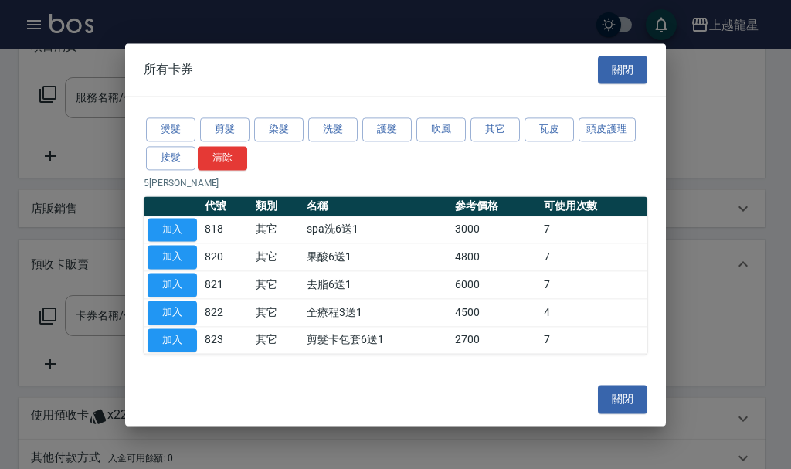
drag, startPoint x: 172, startPoint y: 256, endPoint x: 176, endPoint y: 247, distance: 9.3
click at [172, 255] on button "加入" at bounding box center [172, 258] width 49 height 24
type input "果酸6送1(820)"
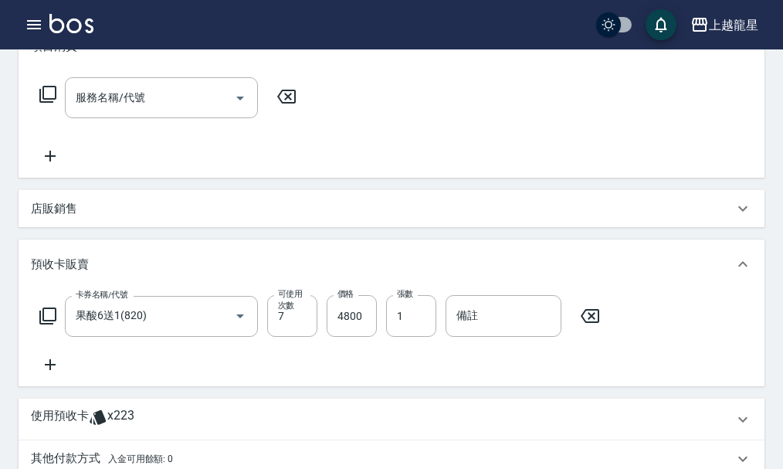
click at [51, 103] on icon at bounding box center [47, 94] width 17 height 17
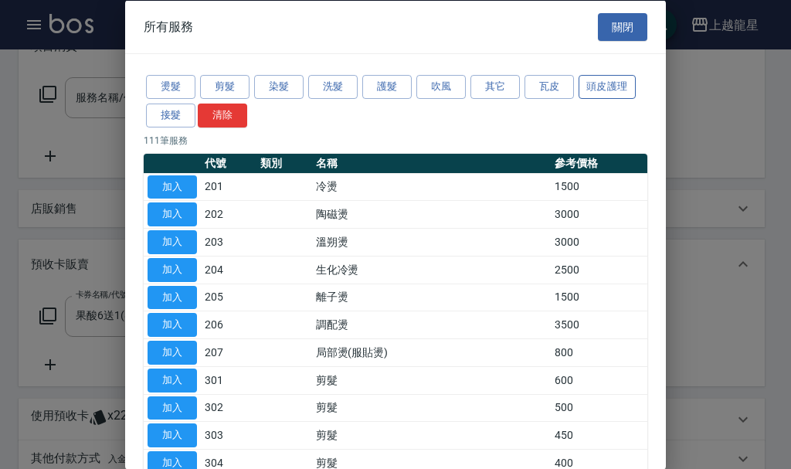
click at [594, 80] on button "頭皮護理" at bounding box center [607, 87] width 57 height 24
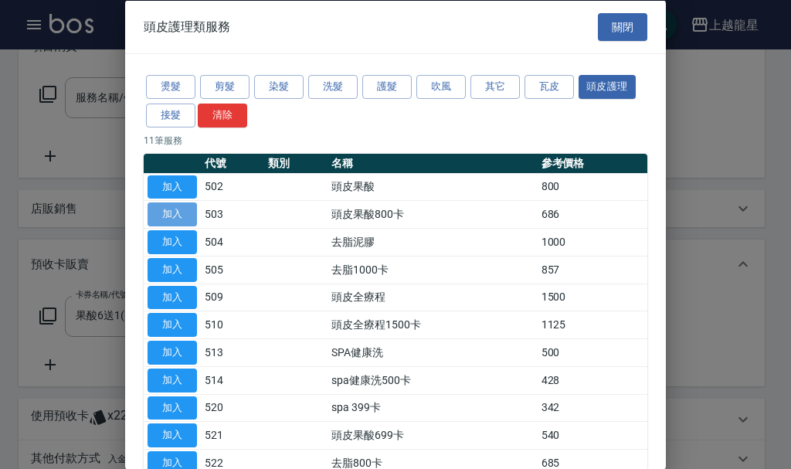
click at [178, 216] on button "加入" at bounding box center [172, 214] width 49 height 24
type input "頭皮果酸800卡(503)"
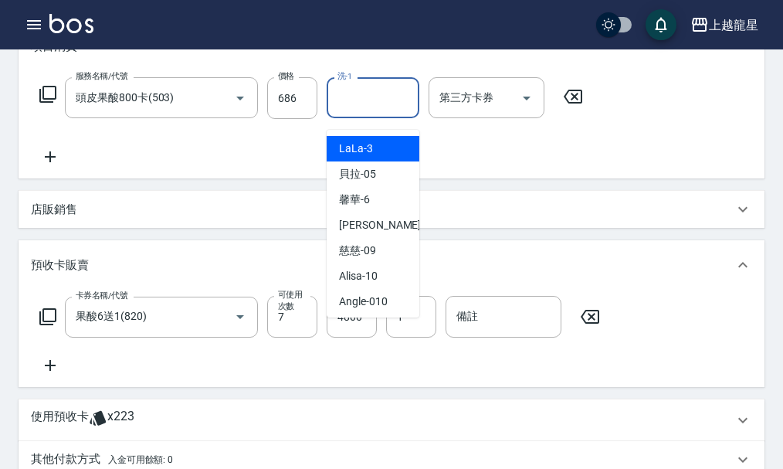
click at [377, 111] on input "洗-1" at bounding box center [373, 97] width 79 height 27
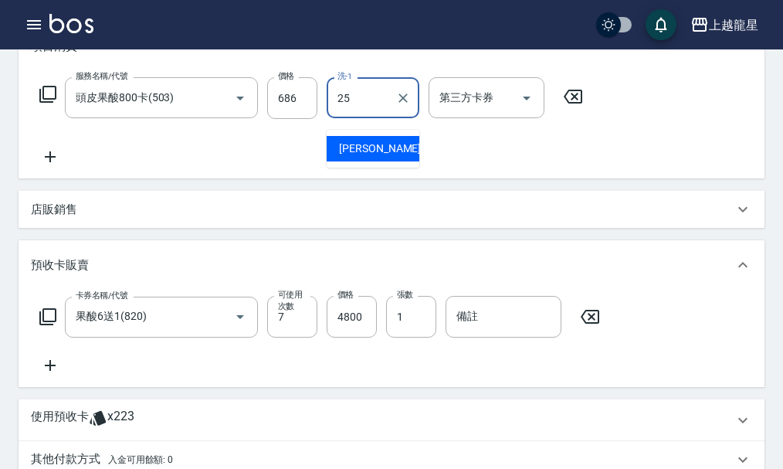
click at [356, 153] on span "淑雲 -25" at bounding box center [387, 149] width 97 height 16
click at [531, 107] on icon "Open" at bounding box center [526, 98] width 19 height 19
type input "淑雲-25"
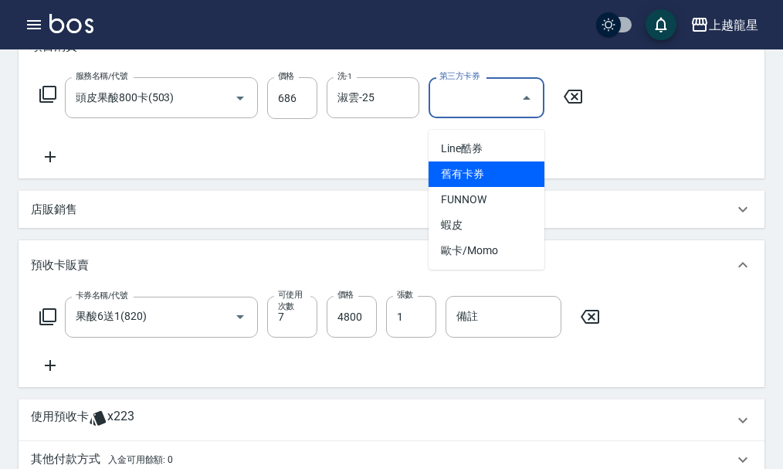
click at [496, 165] on span "舊有卡券" at bounding box center [487, 173] width 116 height 25
type input "舊有卡券"
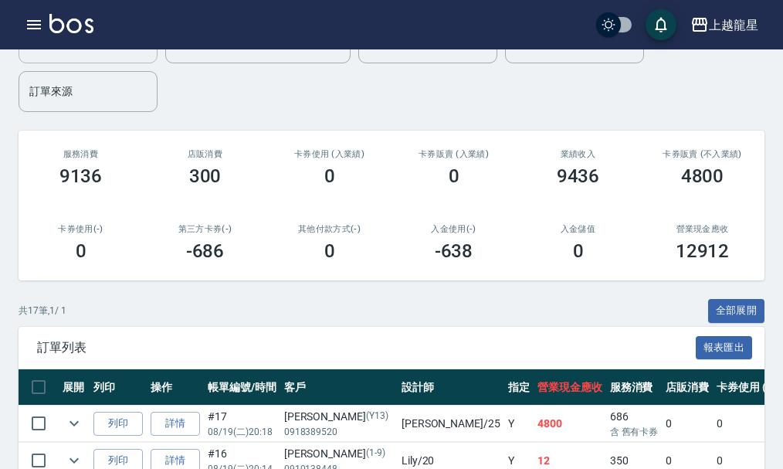
scroll to position [154, 0]
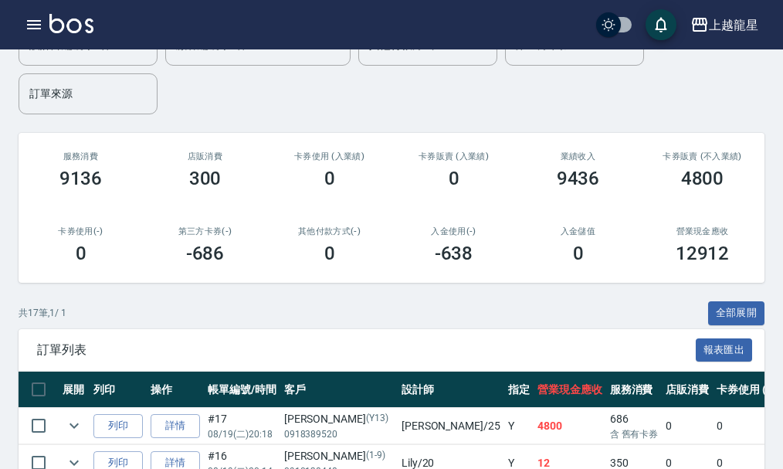
click at [70, 19] on img at bounding box center [71, 23] width 44 height 19
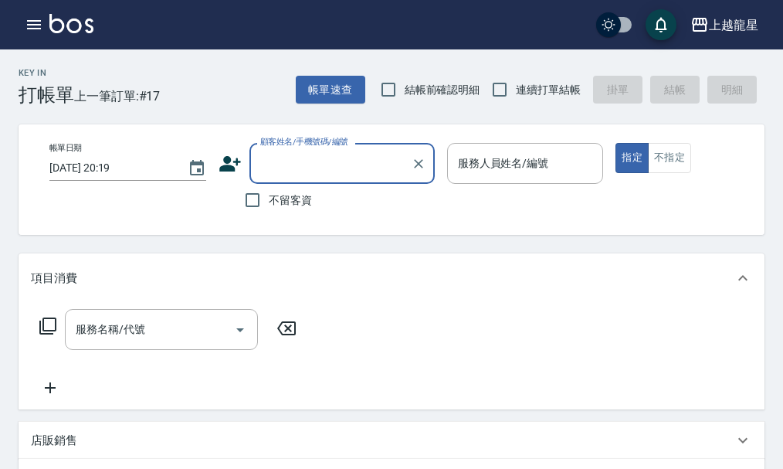
click at [324, 168] on input "顧客姓名/手機號碼/編號" at bounding box center [330, 163] width 148 height 27
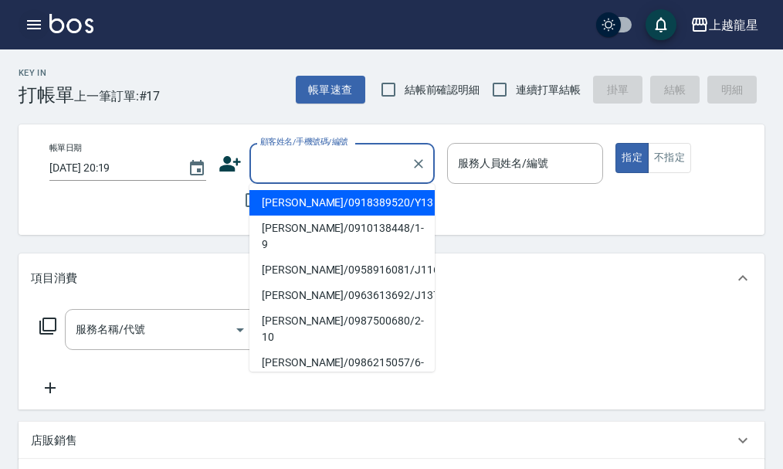
click at [28, 21] on icon "button" at bounding box center [34, 24] width 14 height 9
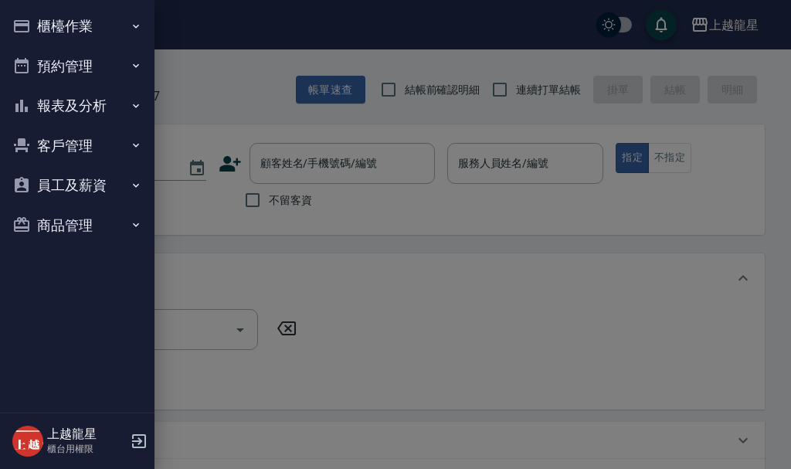
click at [44, 19] on button "櫃檯作業" at bounding box center [77, 26] width 142 height 40
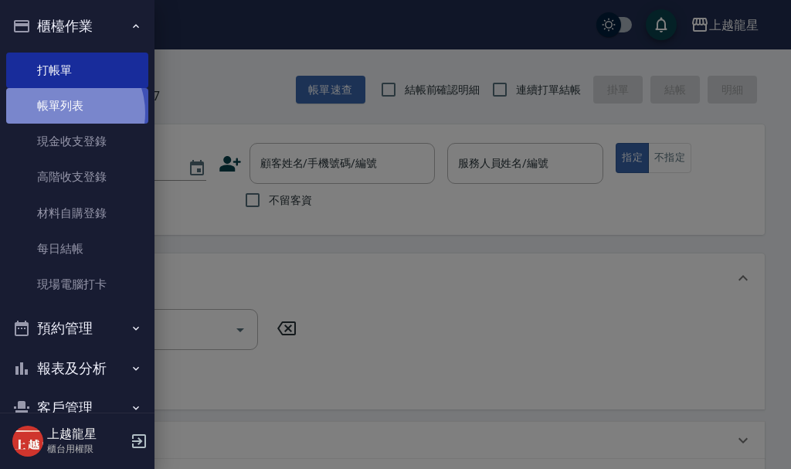
click at [63, 113] on link "帳單列表" at bounding box center [77, 106] width 142 height 36
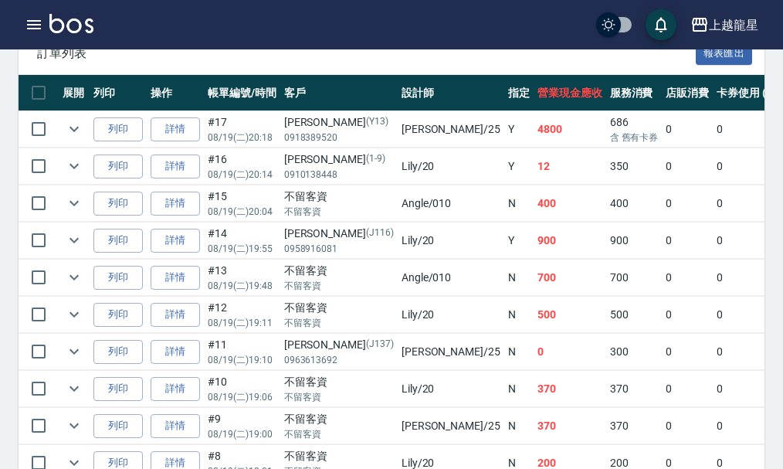
scroll to position [463, 0]
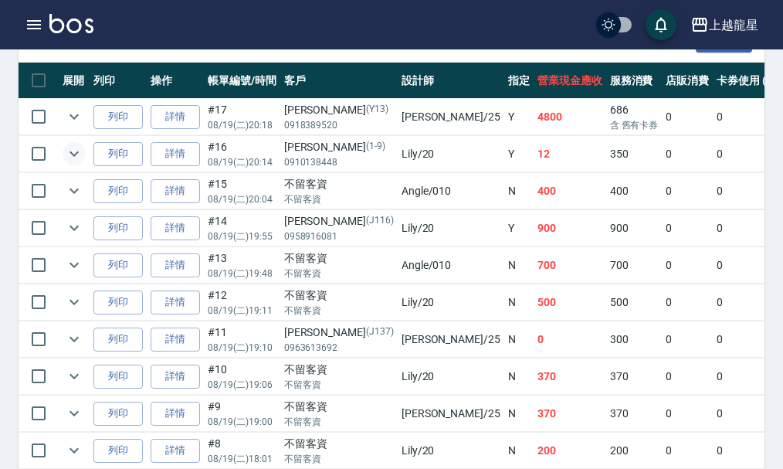
click at [76, 156] on icon "expand row" at bounding box center [74, 153] width 19 height 19
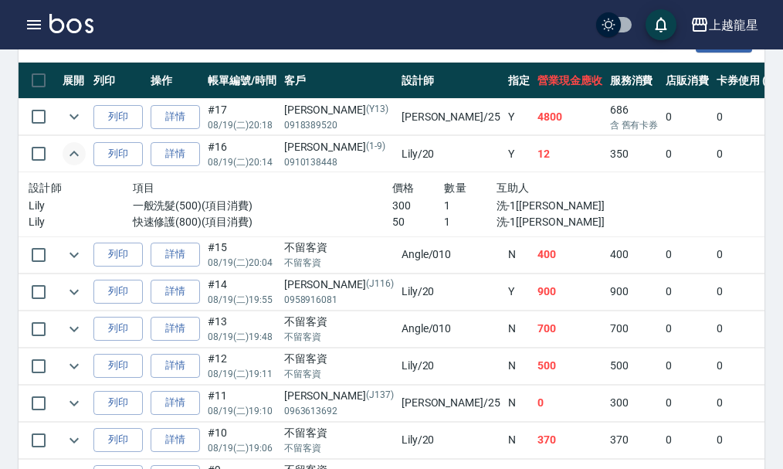
click at [89, 32] on img at bounding box center [71, 23] width 44 height 19
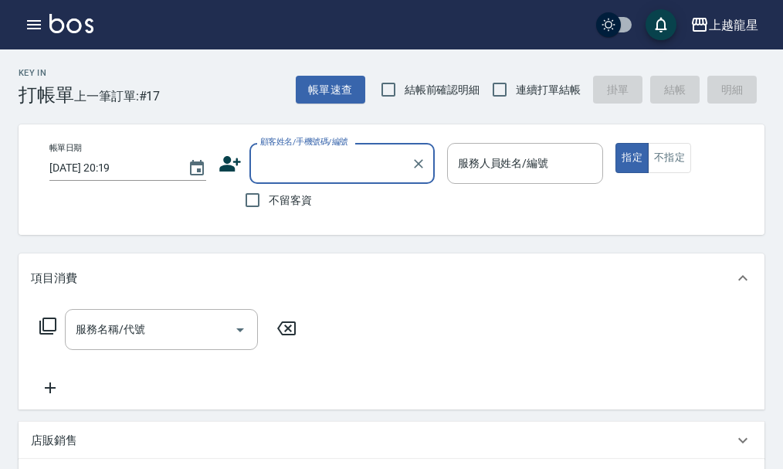
click at [308, 167] on input "顧客姓名/手機號碼/編號" at bounding box center [330, 163] width 148 height 27
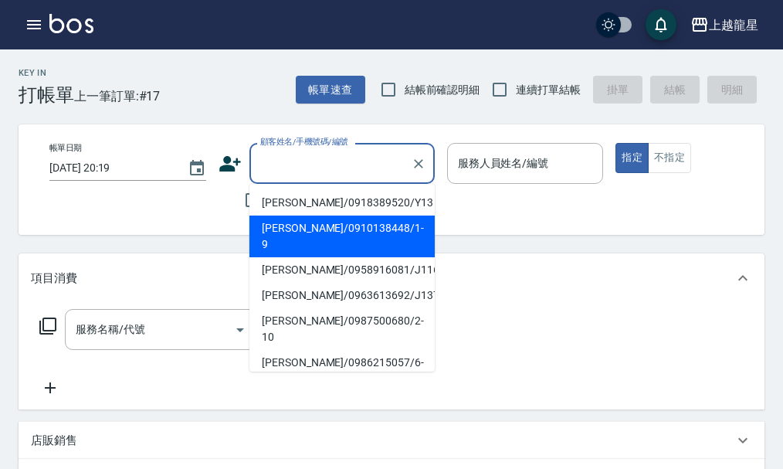
click at [288, 222] on li "[PERSON_NAME]/0910138448/1-9" at bounding box center [341, 236] width 185 height 42
type input "[PERSON_NAME]/0910138448/1-9"
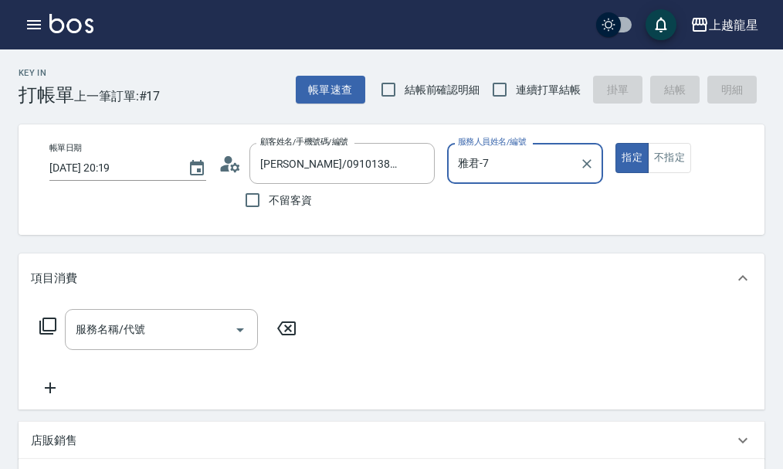
type input "雅君-7"
click at [38, 22] on icon "button" at bounding box center [34, 24] width 19 height 19
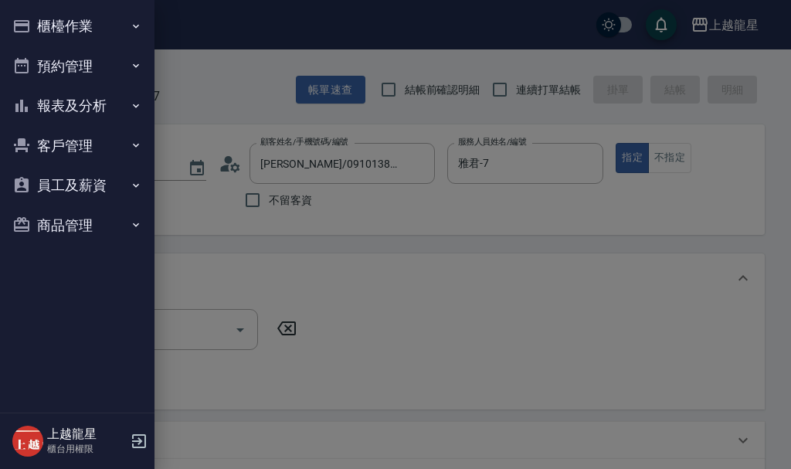
click at [41, 22] on button "櫃檯作業" at bounding box center [77, 26] width 142 height 40
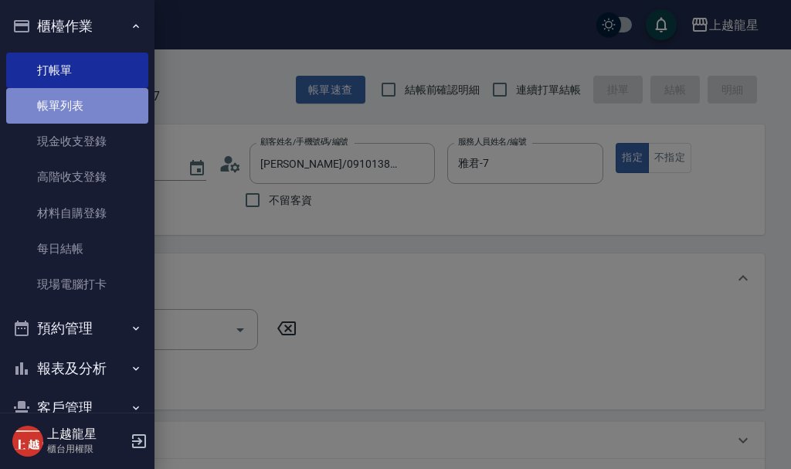
click at [79, 100] on link "帳單列表" at bounding box center [77, 106] width 142 height 36
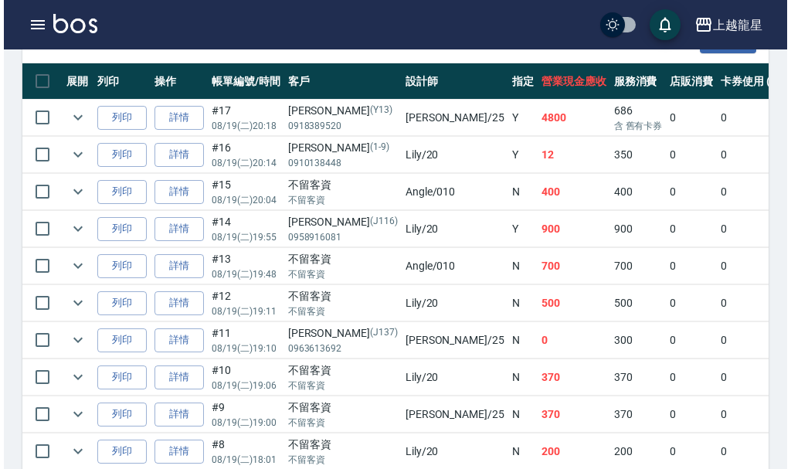
scroll to position [463, 0]
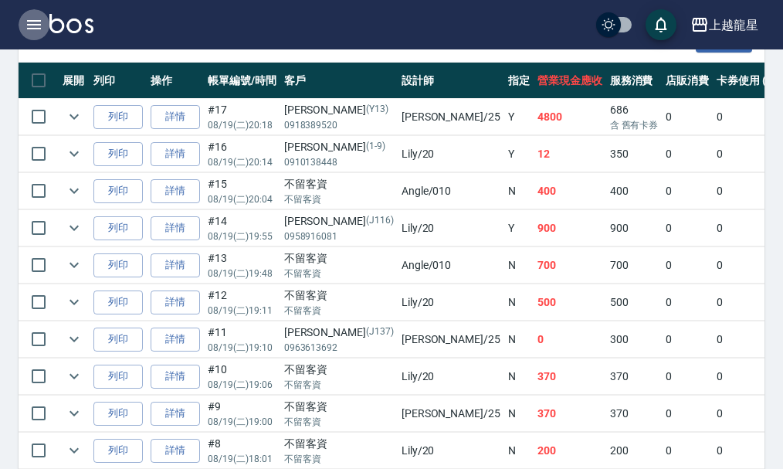
click at [26, 15] on icon "button" at bounding box center [34, 24] width 19 height 19
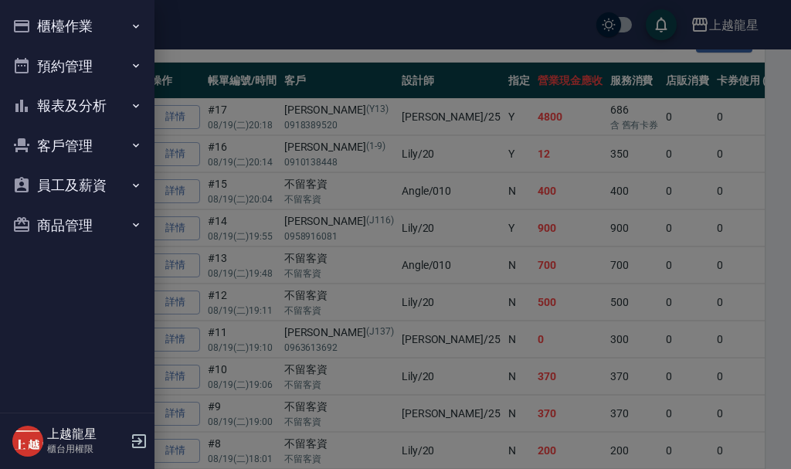
click at [46, 24] on button "櫃檯作業" at bounding box center [77, 26] width 142 height 40
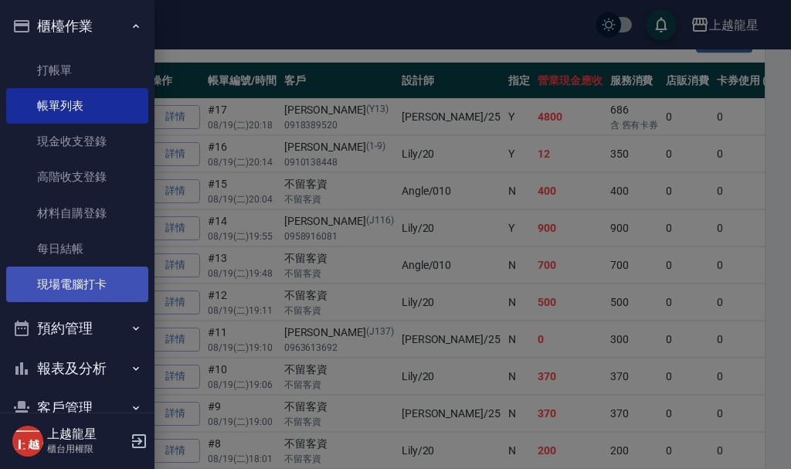
drag, startPoint x: 37, startPoint y: 290, endPoint x: 73, endPoint y: 282, distance: 36.4
click at [37, 289] on link "現場電腦打卡" at bounding box center [77, 284] width 142 height 36
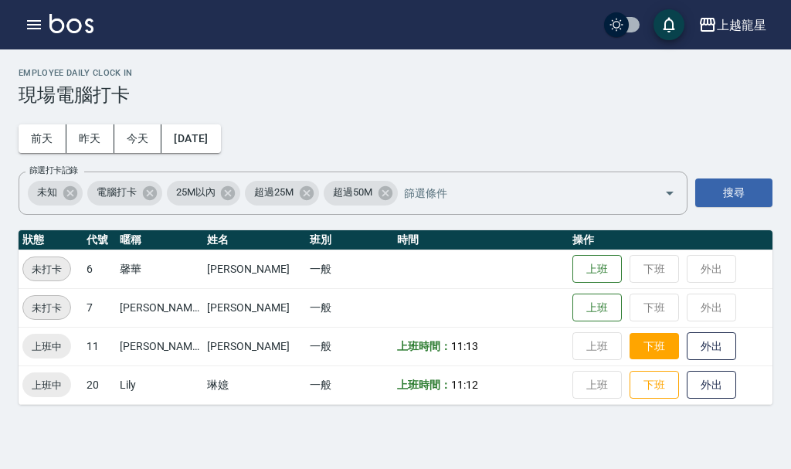
click at [643, 353] on button "下班" at bounding box center [653, 346] width 49 height 27
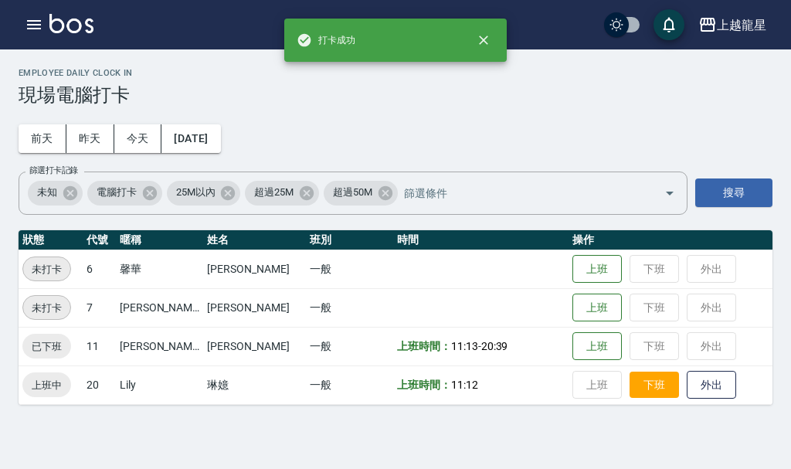
click at [641, 377] on button "下班" at bounding box center [653, 385] width 49 height 27
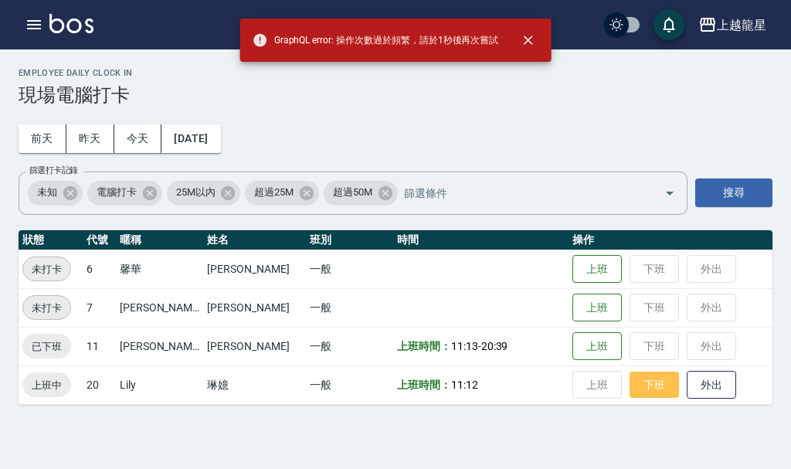
click at [646, 382] on button "下班" at bounding box center [653, 385] width 49 height 27
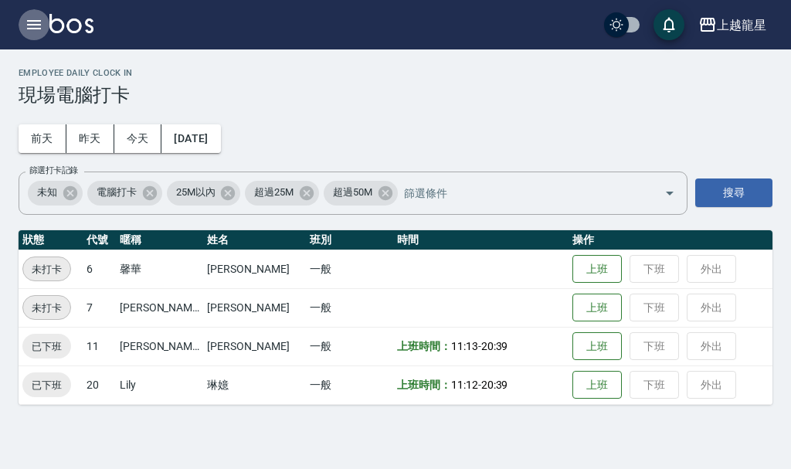
click at [30, 17] on icon "button" at bounding box center [34, 24] width 19 height 19
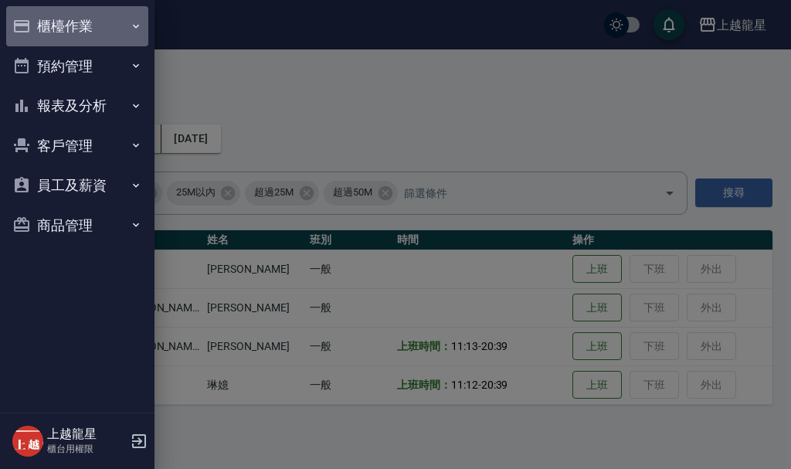
click at [44, 24] on button "櫃檯作業" at bounding box center [77, 26] width 142 height 40
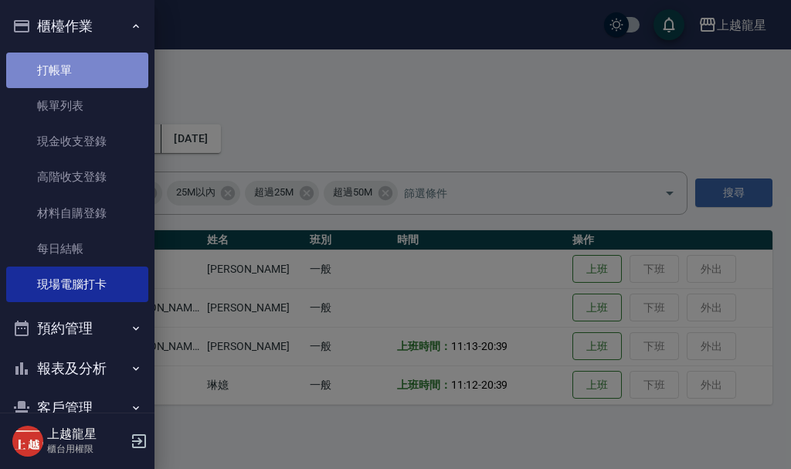
click at [86, 73] on link "打帳單" at bounding box center [77, 71] width 142 height 36
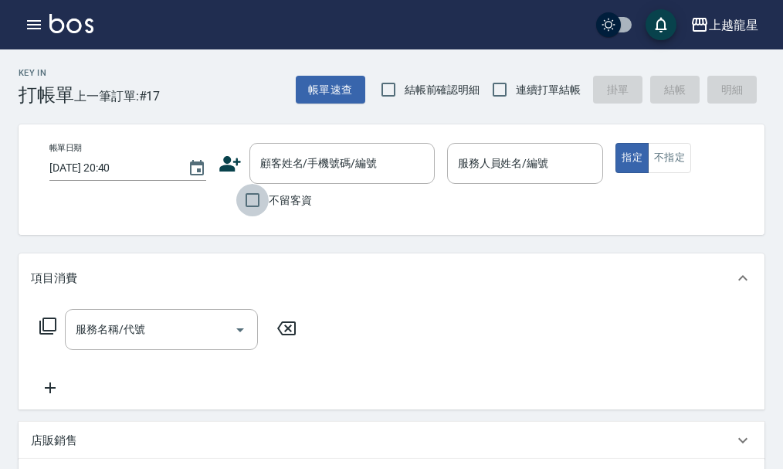
click at [253, 205] on input "不留客資" at bounding box center [252, 200] width 32 height 32
checkbox input "true"
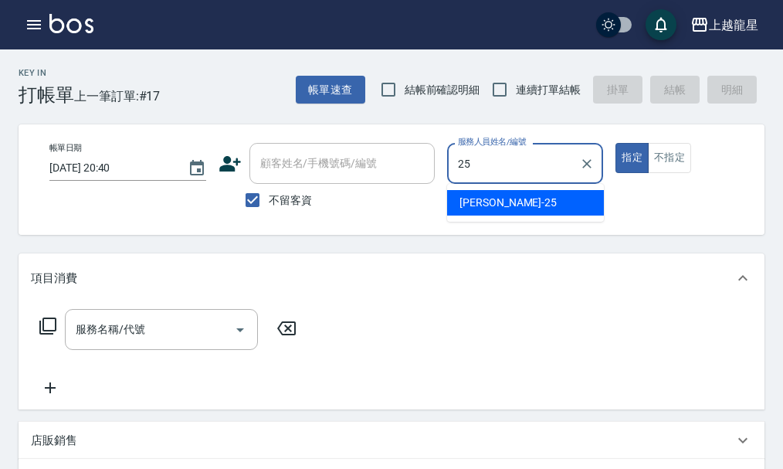
click at [506, 204] on div "淑雲 -25" at bounding box center [525, 202] width 157 height 25
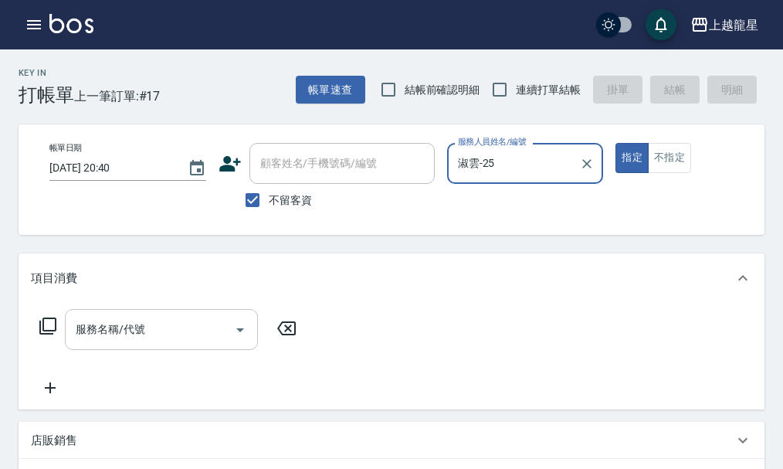
type input "淑雲-25"
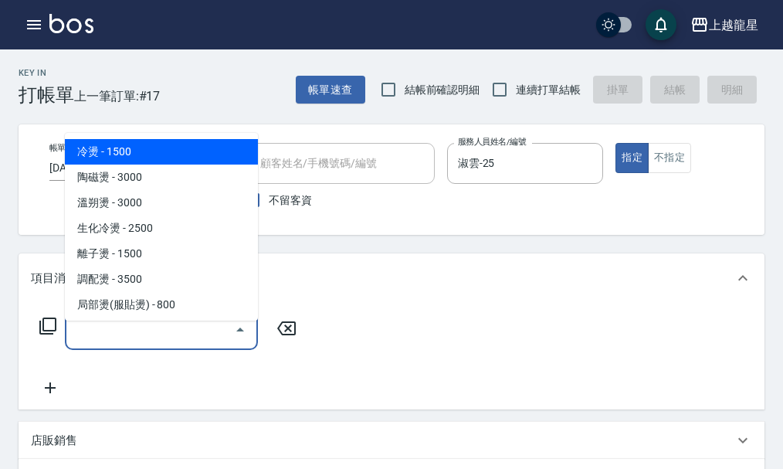
drag, startPoint x: 173, startPoint y: 335, endPoint x: 182, endPoint y: 320, distance: 17.6
click at [174, 334] on input "服務名稱/代號" at bounding box center [150, 329] width 156 height 27
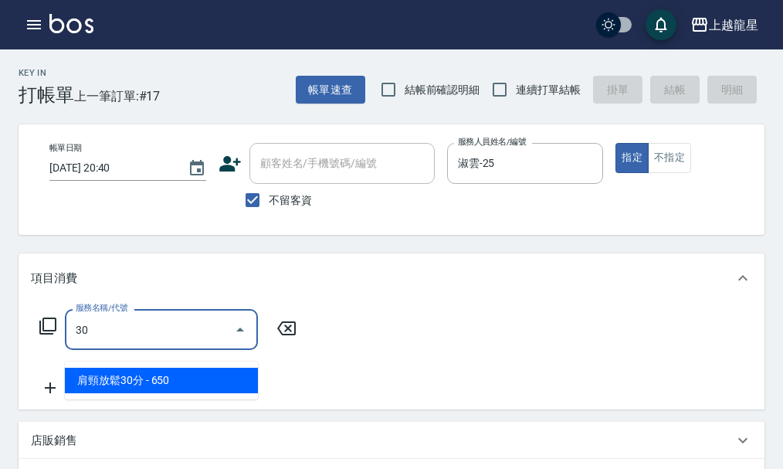
type input "308"
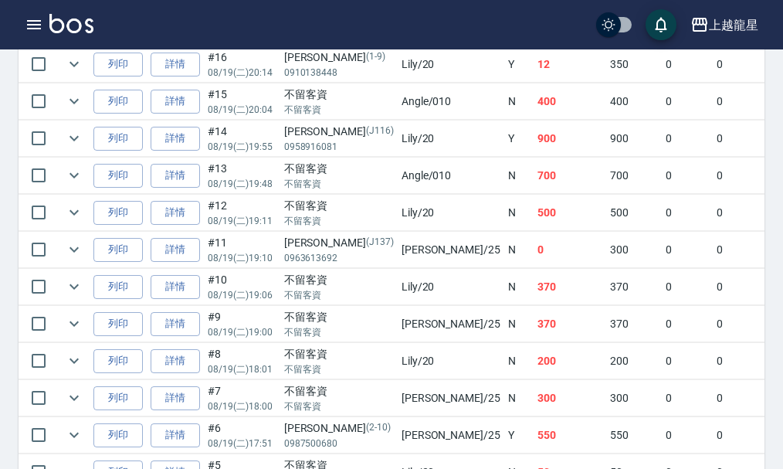
scroll to position [541, 0]
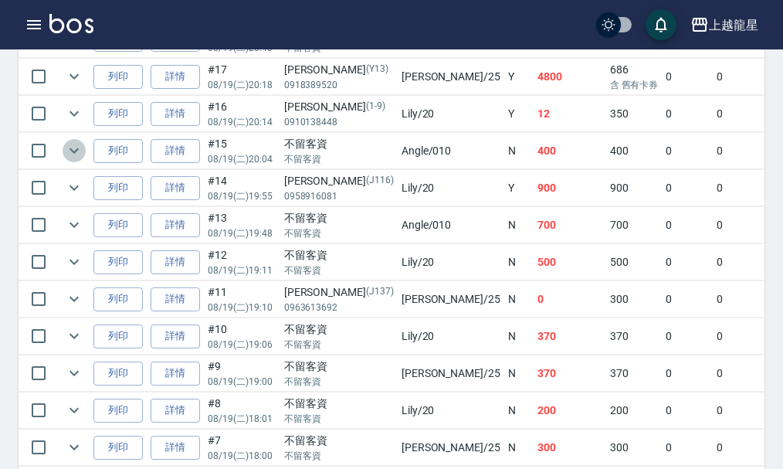
click at [76, 148] on icon "expand row" at bounding box center [74, 150] width 19 height 19
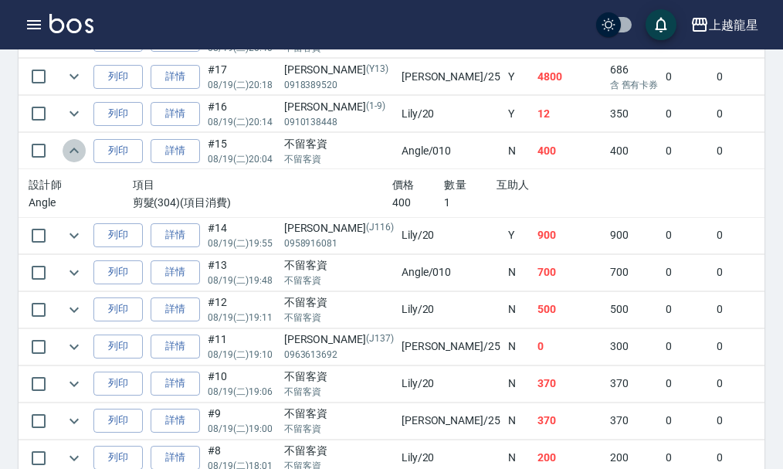
click at [76, 146] on icon "expand row" at bounding box center [74, 150] width 19 height 19
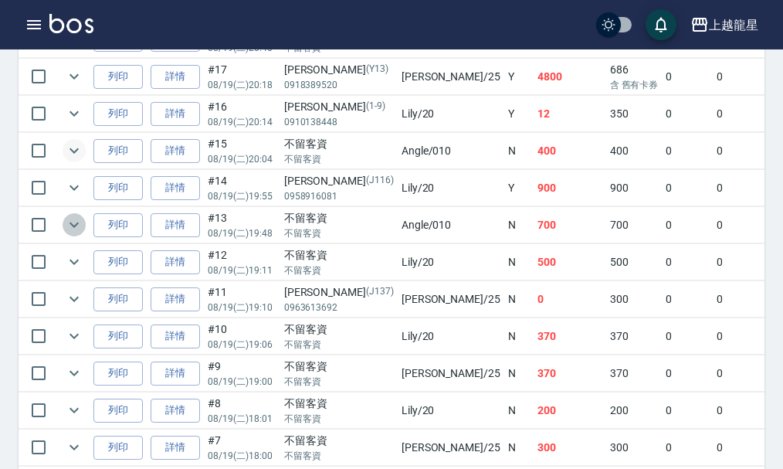
click at [73, 226] on icon "expand row" at bounding box center [74, 224] width 9 height 5
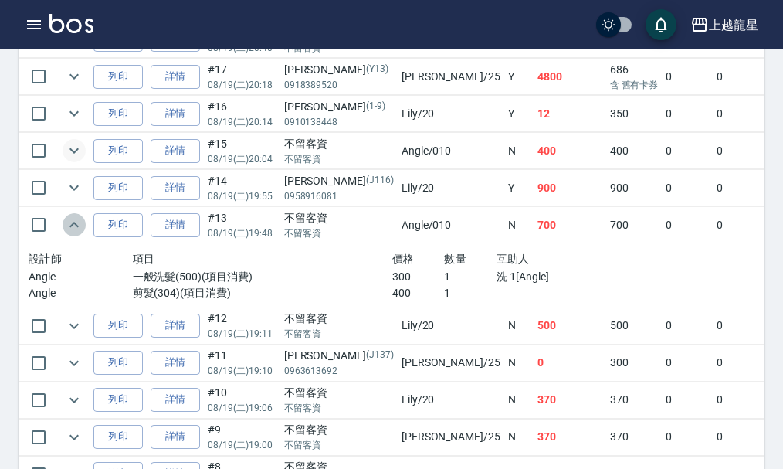
click at [73, 221] on icon "expand row" at bounding box center [74, 224] width 19 height 19
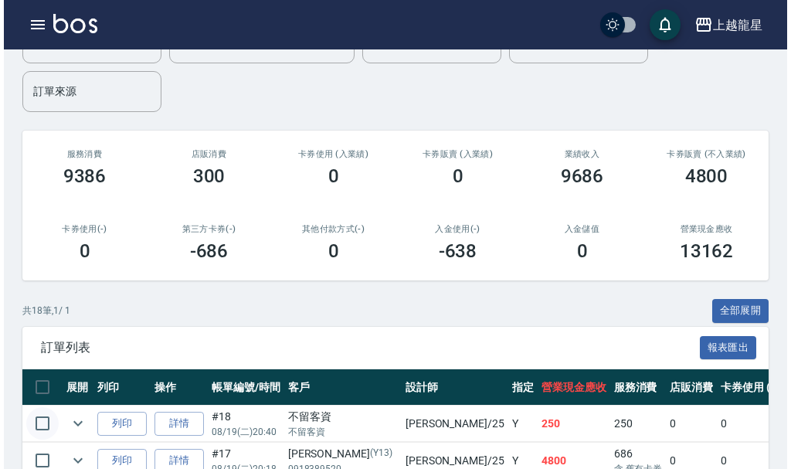
scroll to position [154, 0]
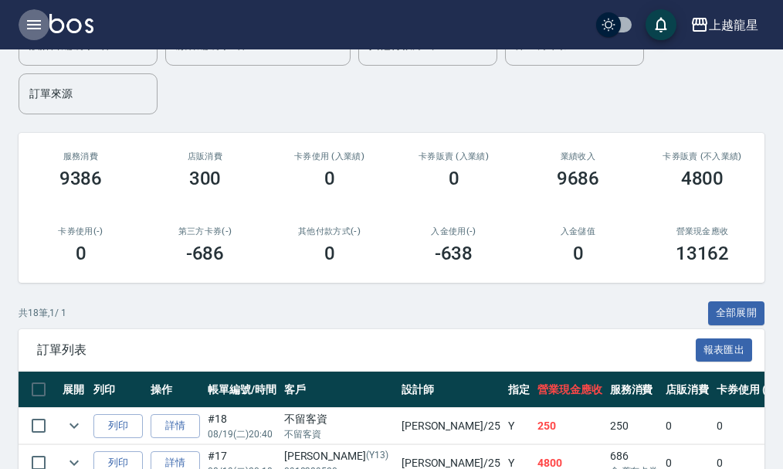
click at [34, 23] on icon "button" at bounding box center [34, 24] width 19 height 19
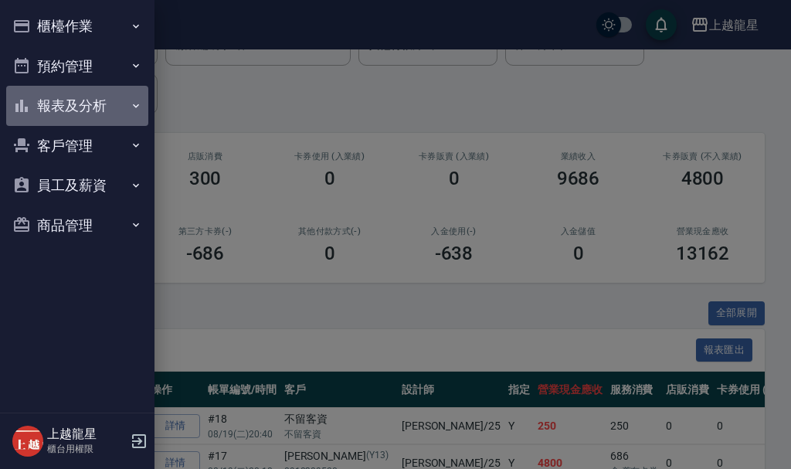
click at [106, 101] on button "報表及分析" at bounding box center [77, 106] width 142 height 40
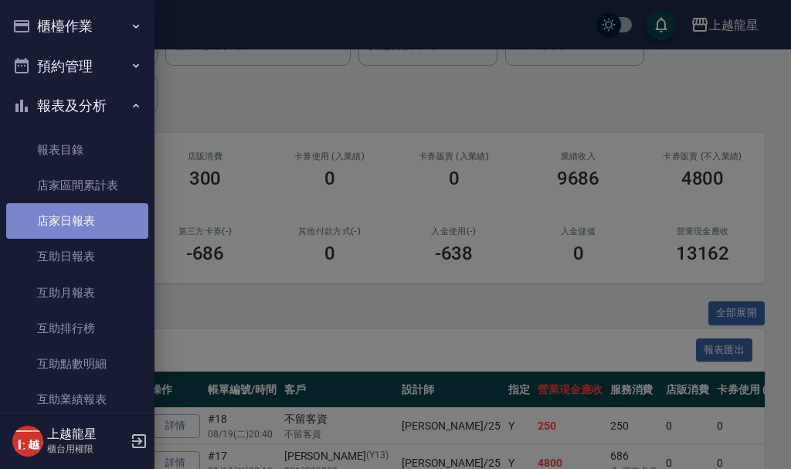
click at [106, 221] on link "店家日報表" at bounding box center [77, 221] width 142 height 36
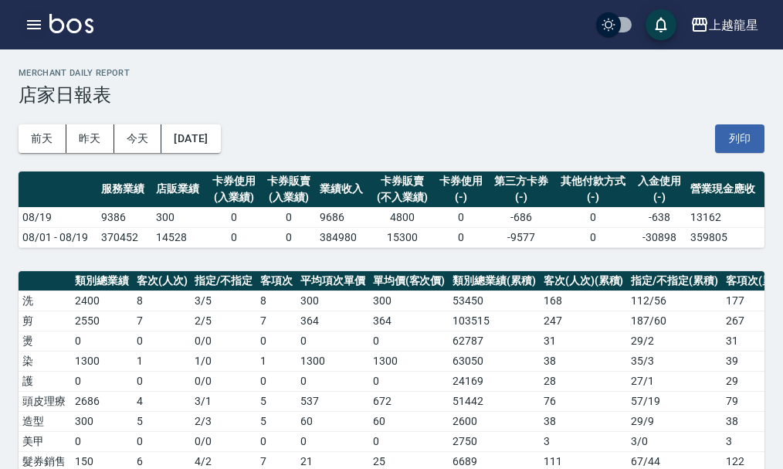
click at [39, 20] on icon "button" at bounding box center [34, 24] width 19 height 19
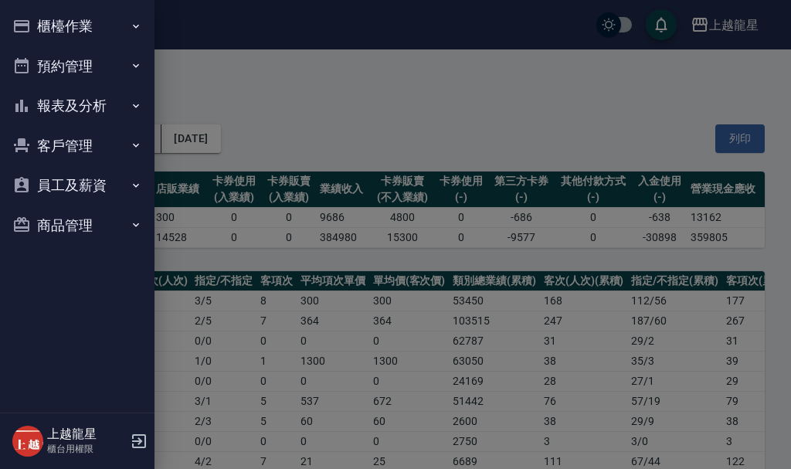
click at [63, 28] on button "櫃檯作業" at bounding box center [77, 26] width 142 height 40
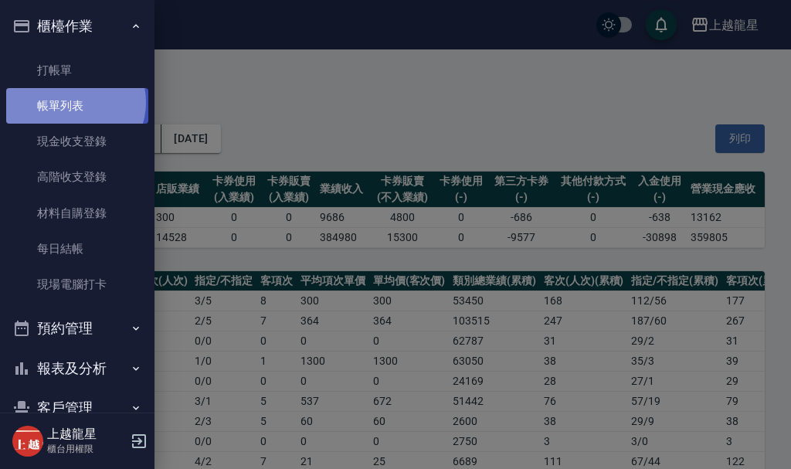
click at [74, 103] on link "帳單列表" at bounding box center [77, 106] width 142 height 36
